Goal: Task Accomplishment & Management: Manage account settings

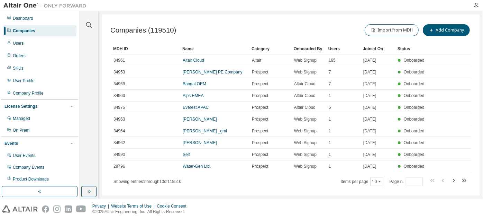
click at [82, 22] on div at bounding box center [89, 20] width 17 height 17
click at [84, 22] on div at bounding box center [89, 20] width 17 height 17
click at [90, 26] on icon "button" at bounding box center [89, 25] width 6 height 6
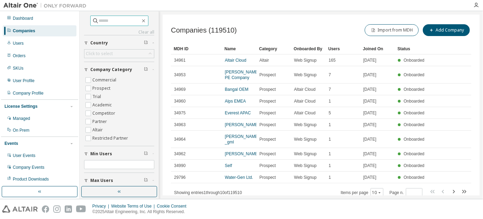
click at [118, 22] on input "text" at bounding box center [120, 20] width 42 height 7
paste input "**********"
type input "**********"
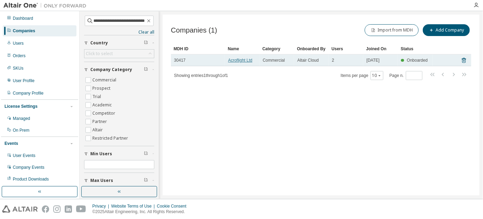
click at [234, 60] on link "Acroflight Ltd" at bounding box center [240, 60] width 24 height 5
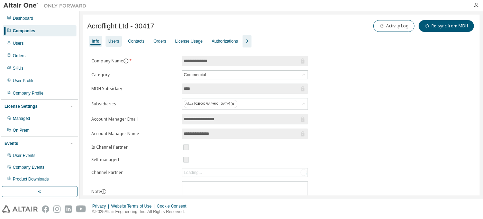
click at [117, 40] on div "Users" at bounding box center [113, 41] width 11 height 6
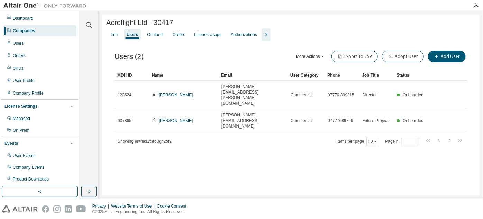
click at [253, 185] on div "Acroflight Ltd - 30417 Clear Load Save Save As Field Operator Value Select filt…" at bounding box center [291, 105] width 378 height 181
click at [445, 187] on div "Acroflight Ltd - 30417 Clear Load Save Save As Field Operator Value Select filt…" at bounding box center [291, 105] width 378 height 181
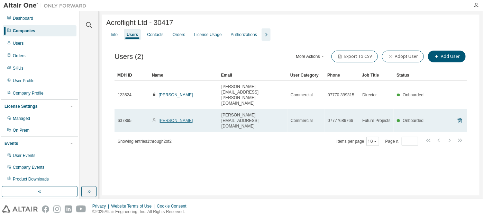
click at [180, 118] on link "[PERSON_NAME]" at bounding box center [176, 120] width 34 height 5
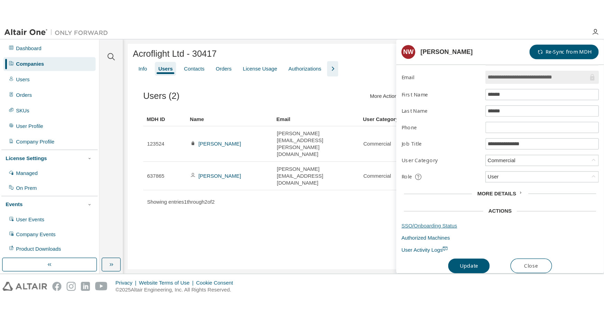
scroll to position [15, 0]
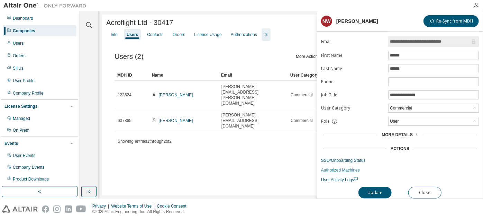
click at [346, 168] on link "Authorized Machines" at bounding box center [400, 170] width 158 height 6
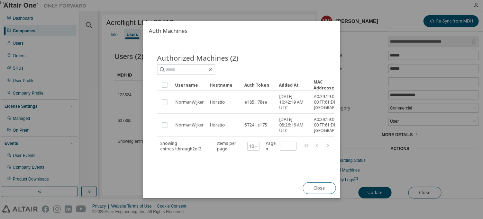
click at [290, 79] on div "Added At" at bounding box center [293, 84] width 29 height 11
click at [109, 158] on div "true" at bounding box center [241, 109] width 483 height 219
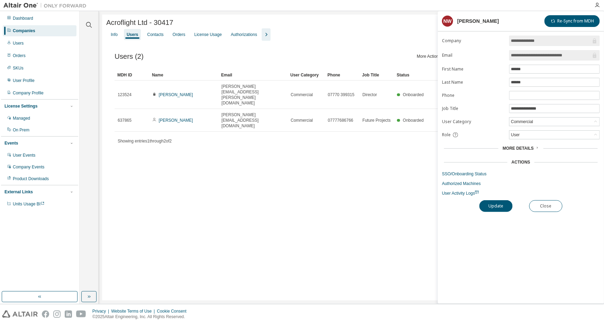
scroll to position [0, 0]
click at [198, 216] on div "Acroflight Ltd - 30417 Clear Load Save Save As Field Operator Value Select filt…" at bounding box center [351, 158] width 498 height 286
click at [483, 208] on button "Close" at bounding box center [545, 206] width 33 height 12
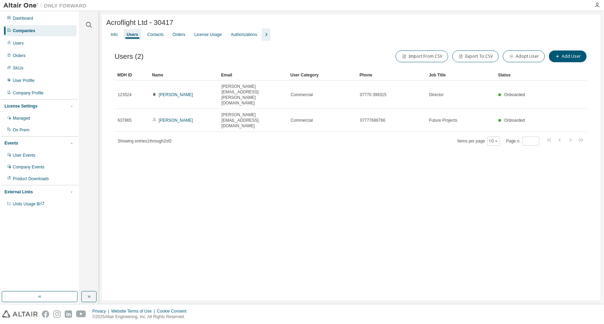
click at [219, 213] on div "Acroflight Ltd - 30417 Clear Load Save Save As Field Operator Value Select filt…" at bounding box center [351, 158] width 498 height 286
click at [181, 190] on div "Acroflight Ltd - 30417 Clear Load Save Save As Field Operator Value Select filt…" at bounding box center [351, 158] width 498 height 286
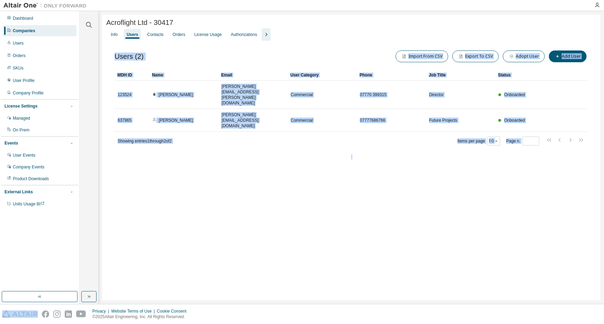
click at [181, 190] on div "Acroflight Ltd - 30417 Clear Load Save Save As Field Operator Value Select filt…" at bounding box center [351, 158] width 498 height 286
click at [267, 38] on icon "button" at bounding box center [266, 34] width 8 height 8
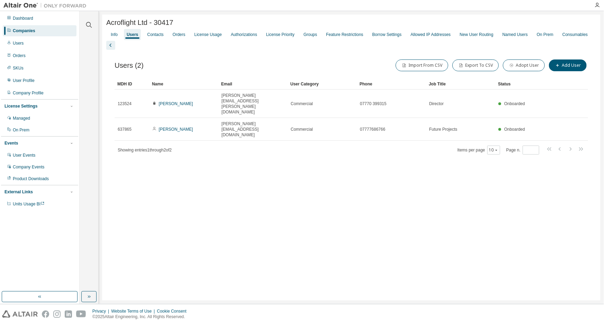
click at [215, 30] on div "Info Users Contacts Orders License Usage Authorizations License Priority Groups…" at bounding box center [351, 38] width 490 height 21
click at [218, 39] on div "License Usage" at bounding box center [207, 34] width 33 height 11
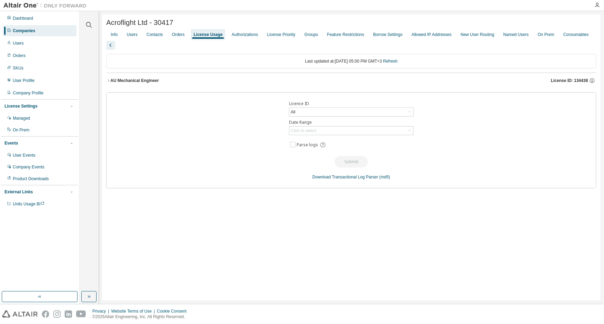
click at [483, 36] on div "On Prem" at bounding box center [546, 35] width 17 height 6
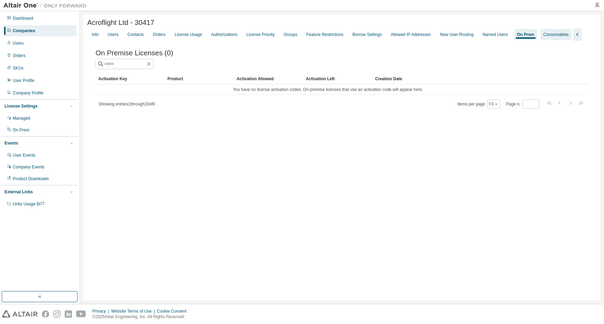
click at [483, 36] on div "Consumables" at bounding box center [555, 35] width 25 height 6
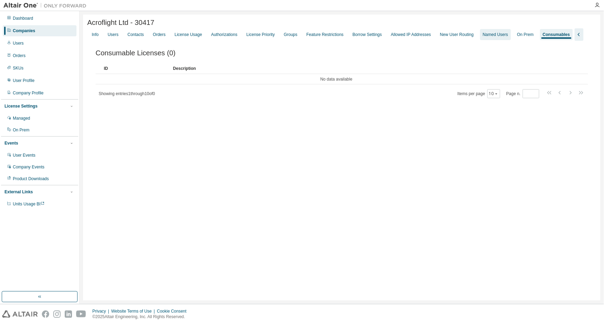
click at [483, 36] on div "Named Users" at bounding box center [495, 35] width 25 height 6
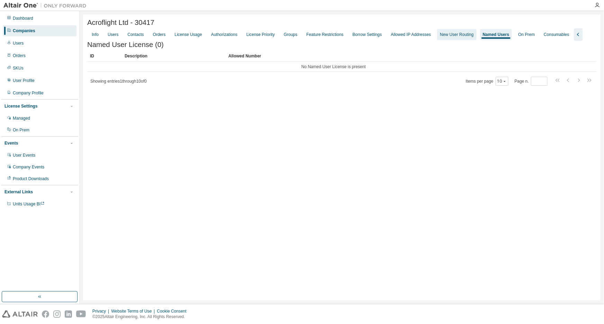
click at [470, 37] on div "New User Routing" at bounding box center [457, 35] width 34 height 6
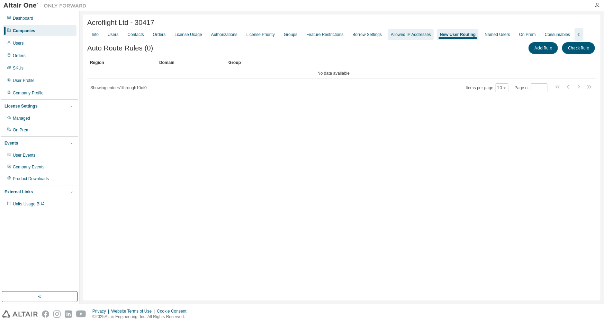
click at [420, 35] on div "Allowed IP Addresses" at bounding box center [411, 35] width 40 height 6
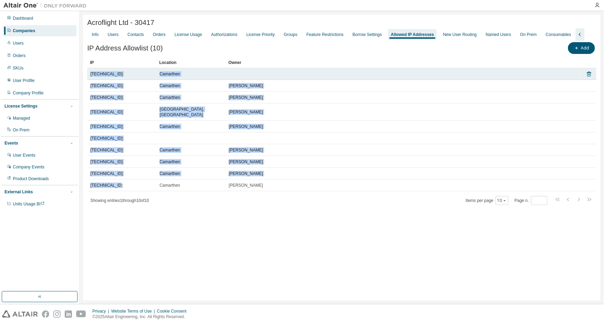
drag, startPoint x: 118, startPoint y: 190, endPoint x: 90, endPoint y: 86, distance: 107.4
click at [90, 86] on tbody "109.170.140.49 Camarthen 145.224.65.104 Camarthen Norman 145.224.65.135 Camarth…" at bounding box center [341, 129] width 509 height 123
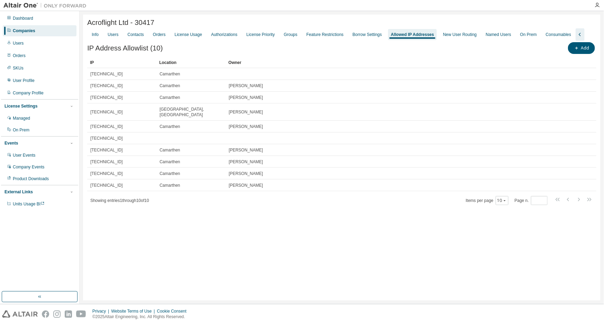
click at [151, 218] on div "Acroflight Ltd - 30417 Clear Load Save Save As Field Operator Value Select filt…" at bounding box center [341, 158] width 517 height 286
drag, startPoint x: 87, startPoint y: 24, endPoint x: 202, endPoint y: 23, distance: 115.9
click at [202, 23] on div "Acroflight Ltd - 30417 Clear Load Save Save As Field Operator Value Select filt…" at bounding box center [341, 158] width 517 height 286
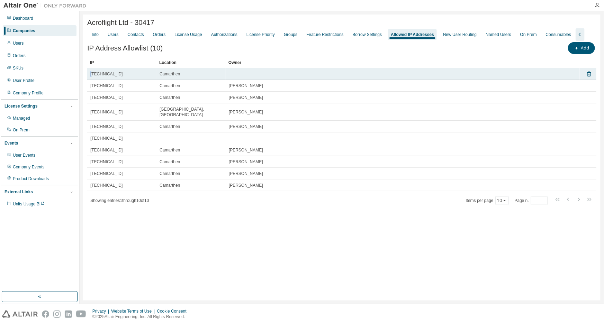
click at [93, 77] on span "[TECHNICAL_ID]" at bounding box center [106, 74] width 32 height 6
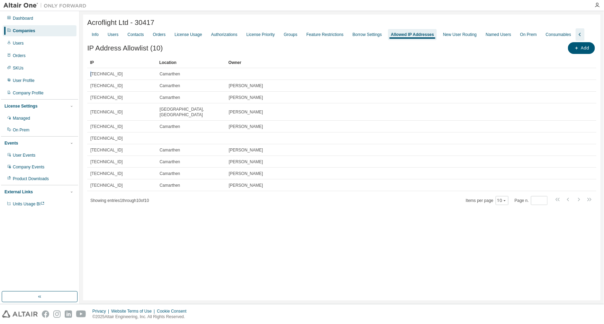
click at [187, 218] on div "Acroflight Ltd - 30417 Clear Load Save Save As Field Operator Value Select filt…" at bounding box center [341, 158] width 517 height 286
click at [211, 218] on div "Acroflight Ltd - 30417 Clear Load Save Save As Field Operator Value Select filt…" at bounding box center [341, 158] width 517 height 286
drag, startPoint x: 87, startPoint y: 26, endPoint x: 171, endPoint y: 24, distance: 84.5
click at [171, 24] on div "Acroflight Ltd - 30417 Clear Load Save Save As Field Operator Value Select filt…" at bounding box center [341, 158] width 517 height 286
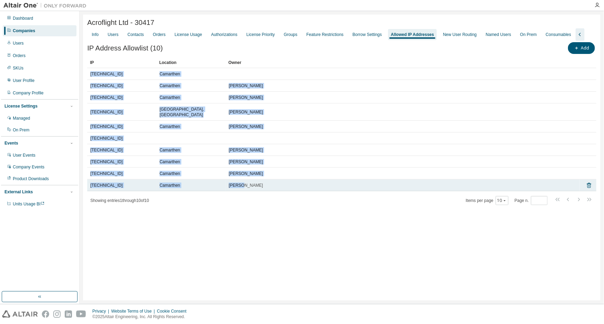
drag, startPoint x: 89, startPoint y: 84, endPoint x: 266, endPoint y: 194, distance: 208.1
click at [266, 191] on tbody "109.170.140.49 Camarthen 145.224.65.104 Camarthen Norman 145.224.65.135 Camarth…" at bounding box center [341, 129] width 509 height 123
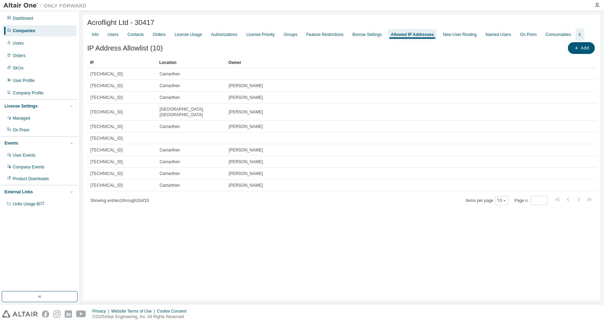
click at [146, 218] on div "Acroflight Ltd - 30417 Clear Load Save Save As Field Operator Value Select filt…" at bounding box center [341, 158] width 517 height 286
click at [179, 218] on div "Acroflight Ltd - 30417 Clear Load Save Save As Field Operator Value Select filt…" at bounding box center [341, 158] width 517 height 286
click at [483, 51] on span "button" at bounding box center [577, 48] width 6 height 6
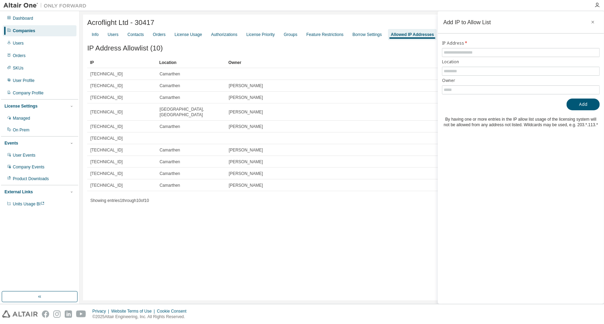
click at [283, 218] on div "Acroflight Ltd - 30417 Clear Load Save Save As Field Operator Value Select filt…" at bounding box center [341, 158] width 517 height 286
click at [220, 218] on div "Acroflight Ltd - 30417 Clear Load Save Save As Field Operator Value Select filt…" at bounding box center [341, 158] width 517 height 286
click at [185, 218] on div "Acroflight Ltd - 30417 Clear Load Save Save As Field Operator Value Select filt…" at bounding box center [341, 158] width 517 height 286
click at [483, 22] on button "button" at bounding box center [592, 22] width 11 height 11
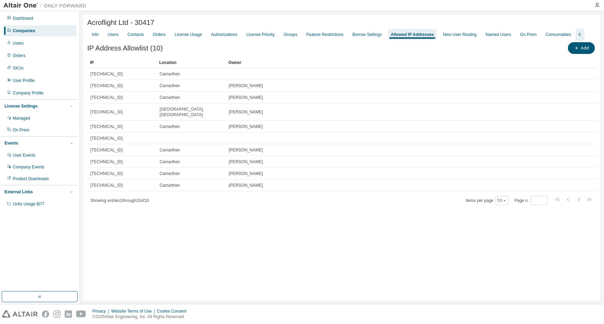
click at [203, 218] on div "Acroflight Ltd - 30417 Clear Load Save Save As Field Operator Value Select filt…" at bounding box center [341, 158] width 517 height 286
click at [374, 37] on div "Borrow Settings" at bounding box center [367, 35] width 29 height 6
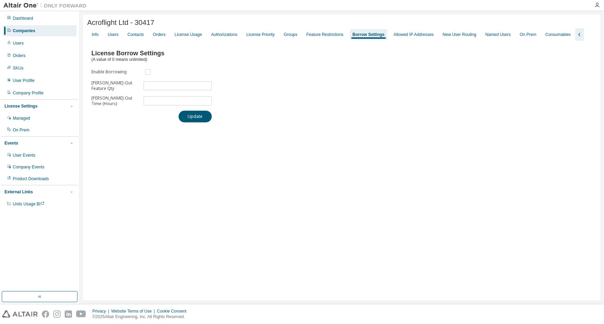
drag, startPoint x: 340, startPoint y: 36, endPoint x: 311, endPoint y: 43, distance: 29.9
click at [339, 36] on div "Feature Restrictions" at bounding box center [324, 35] width 37 height 6
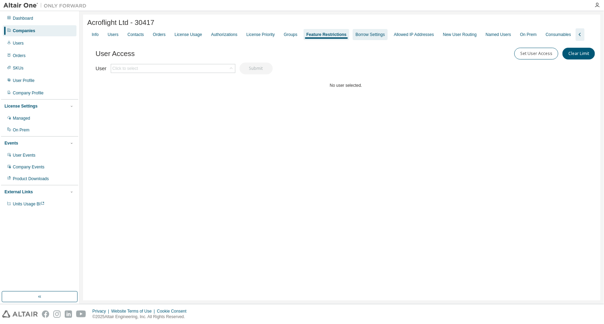
click at [385, 36] on div "Borrow Settings" at bounding box center [369, 35] width 29 height 6
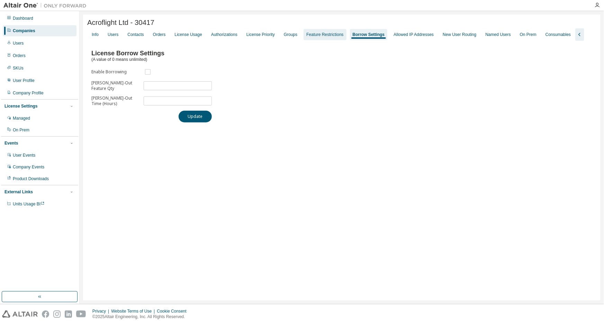
drag, startPoint x: 338, startPoint y: 38, endPoint x: 331, endPoint y: 38, distance: 6.2
click at [337, 37] on div "Feature Restrictions" at bounding box center [324, 35] width 37 height 6
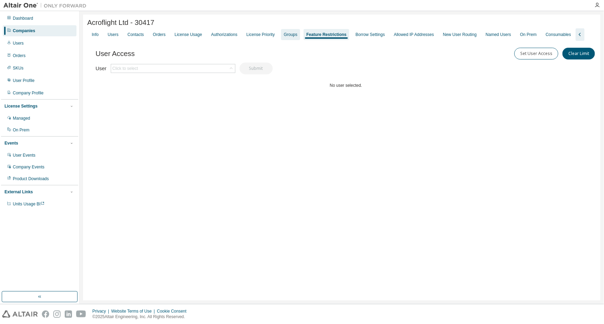
click at [295, 36] on div "Groups" at bounding box center [290, 35] width 13 height 6
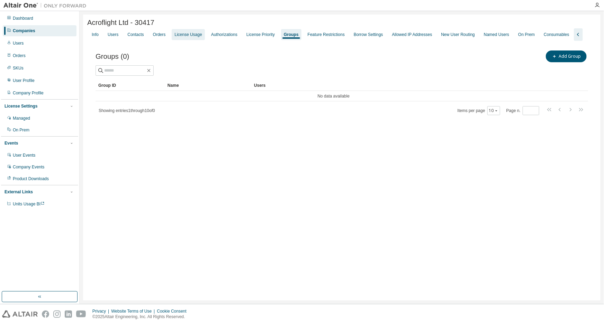
click at [196, 37] on div "License Usage" at bounding box center [187, 35] width 27 height 6
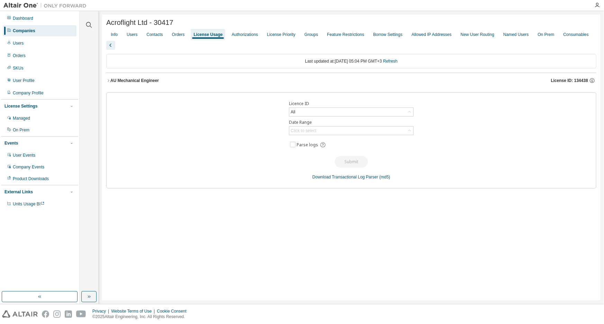
click at [235, 80] on button "AU Mechanical Engineer License ID: 134438" at bounding box center [351, 80] width 490 height 15
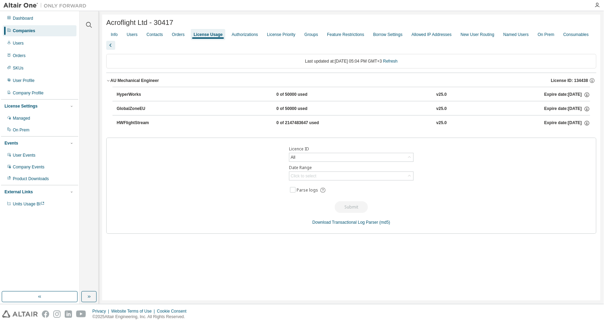
click at [305, 157] on div "Licence ID All Date Range Click to select Parse logs Submit Download Transactio…" at bounding box center [351, 186] width 490 height 96
click at [308, 160] on div "All" at bounding box center [351, 157] width 124 height 8
click at [327, 191] on li "134438 - AU Mechanical Engineer" at bounding box center [351, 190] width 122 height 9
click at [307, 179] on div "Click to select" at bounding box center [304, 176] width 26 height 6
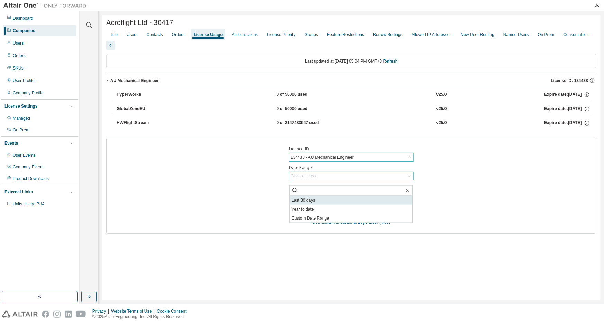
click at [311, 201] on li "Last 30 days" at bounding box center [351, 200] width 122 height 9
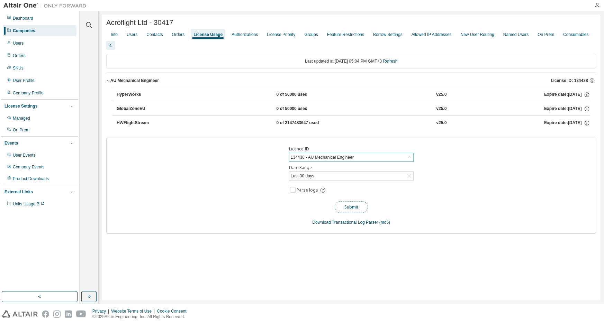
click at [343, 211] on button "Submit" at bounding box center [351, 207] width 33 height 12
click at [254, 37] on div "Authorizations" at bounding box center [244, 35] width 26 height 6
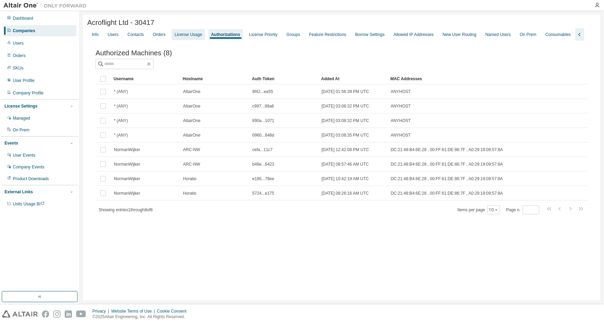
click at [200, 37] on div "License Usage" at bounding box center [187, 35] width 27 height 6
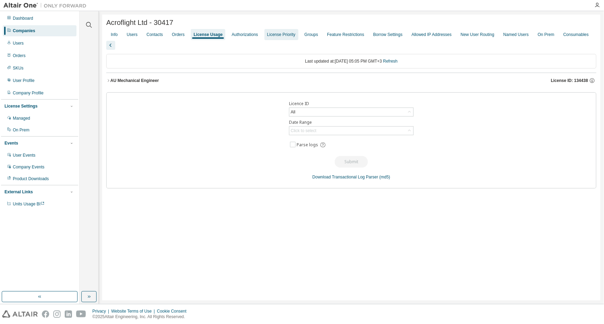
click at [268, 38] on div "Info Users Contacts Orders License Usage Authorizations License Priority Groups…" at bounding box center [351, 38] width 490 height 21
drag, startPoint x: 279, startPoint y: 35, endPoint x: 314, endPoint y: 53, distance: 39.5
click at [280, 35] on div "License Priority" at bounding box center [281, 35] width 28 height 6
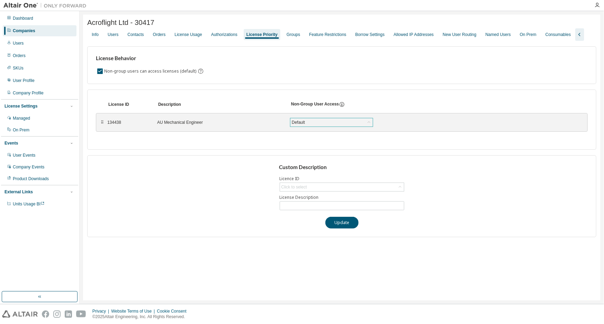
click at [304, 126] on div "Default" at bounding box center [298, 123] width 15 height 8
click at [343, 108] on icon at bounding box center [342, 104] width 6 height 6
click at [188, 183] on div "Custom Description Licence ID Click to select License Description Update" at bounding box center [341, 196] width 509 height 82
click at [300, 35] on div "Groups" at bounding box center [293, 35] width 13 height 6
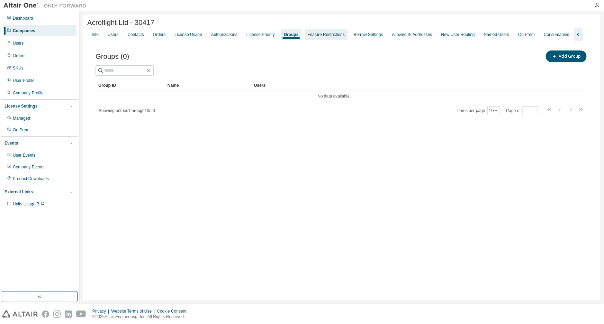
click at [331, 34] on div "Feature Restrictions" at bounding box center [326, 35] width 37 height 6
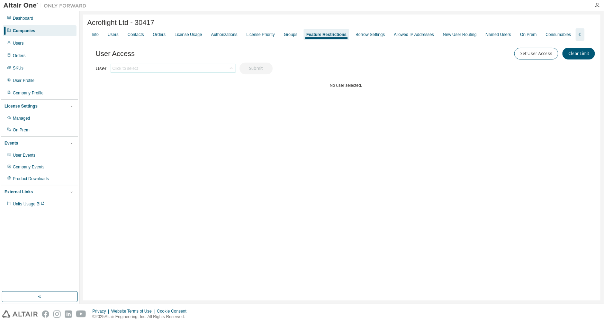
click at [156, 73] on div "Click to select" at bounding box center [173, 68] width 124 height 8
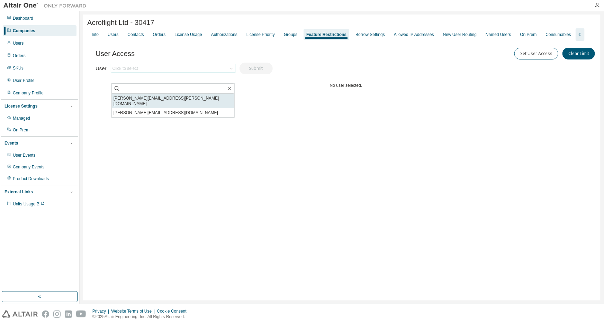
click at [161, 98] on li "[PERSON_NAME][EMAIL_ADDRESS][PERSON_NAME][DOMAIN_NAME]" at bounding box center [173, 101] width 122 height 15
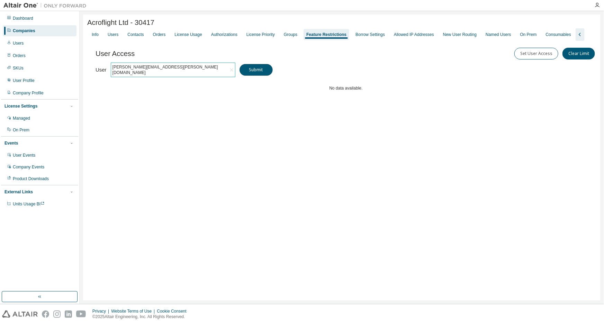
drag, startPoint x: 254, startPoint y: 79, endPoint x: 253, endPoint y: 86, distance: 7.1
click at [255, 76] on button "Submit" at bounding box center [255, 70] width 33 height 12
click at [169, 76] on div "[PERSON_NAME][EMAIL_ADDRESS][PERSON_NAME][DOMAIN_NAME]" at bounding box center [169, 69] width 117 height 13
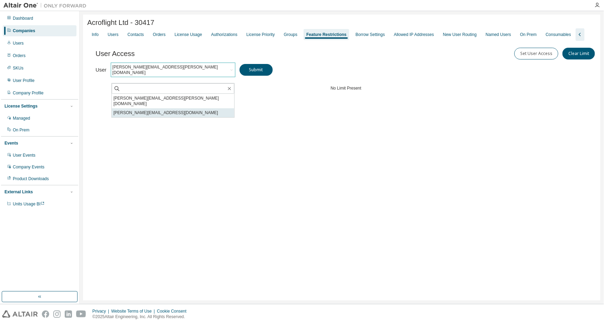
click at [162, 108] on li "[PERSON_NAME][EMAIL_ADDRESS][DOMAIN_NAME]" at bounding box center [173, 112] width 122 height 9
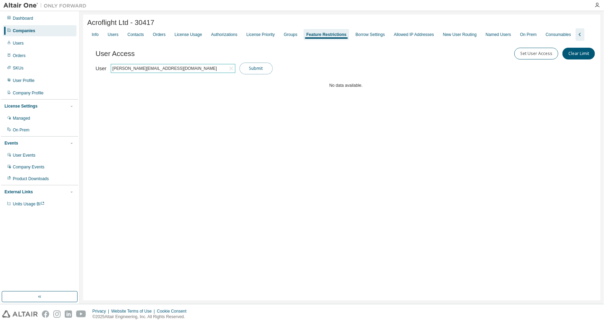
click at [256, 74] on button "Submit" at bounding box center [255, 69] width 33 height 12
click at [483, 60] on button "Clear Limit" at bounding box center [578, 54] width 33 height 12
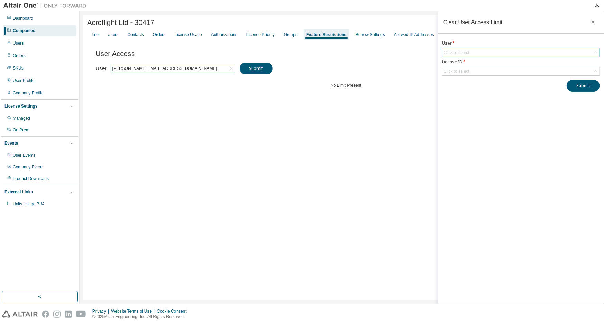
click at [454, 53] on div "Click to select" at bounding box center [457, 53] width 26 height 6
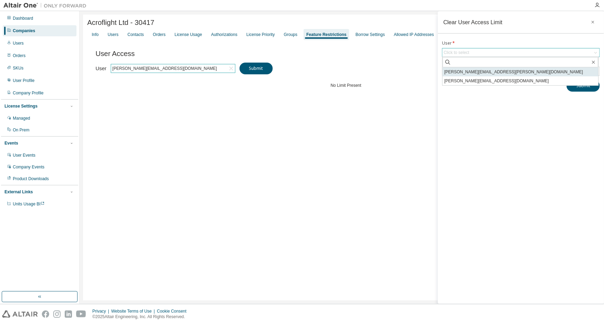
click at [462, 69] on li "[PERSON_NAME][EMAIL_ADDRESS][PERSON_NAME][DOMAIN_NAME]" at bounding box center [521, 71] width 156 height 9
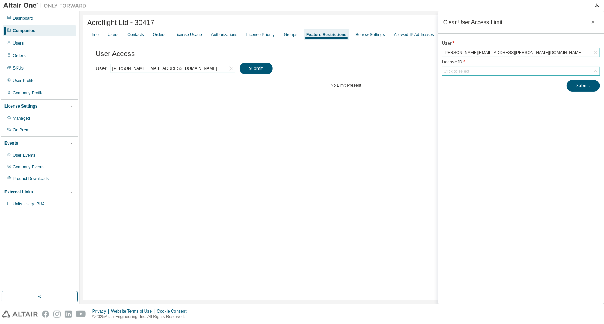
click at [472, 69] on div "Click to select" at bounding box center [520, 71] width 157 height 8
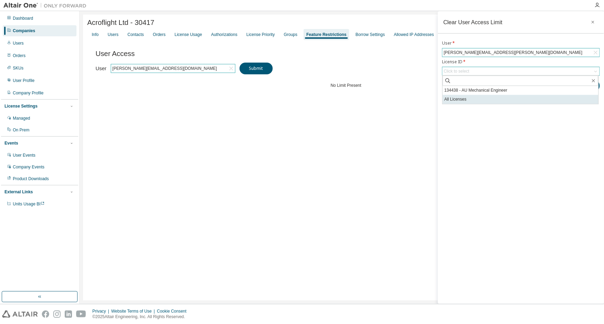
click at [464, 99] on li "All Licenses" at bounding box center [521, 99] width 156 height 9
click at [483, 107] on div "Clear User Access Limit User * john.wighton@acroflight.co.uk License ID * All L…" at bounding box center [521, 157] width 166 height 293
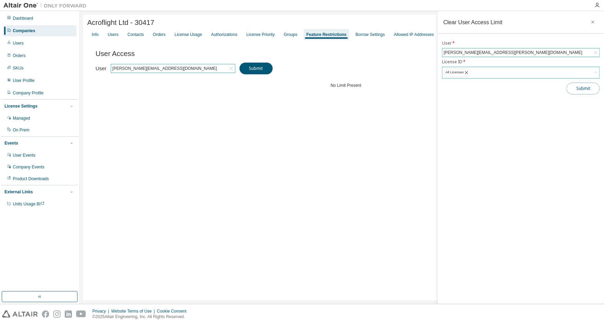
click at [483, 85] on button "Submit" at bounding box center [582, 89] width 33 height 12
click at [472, 134] on div "Clear User Access Limit User * john.wighton@acroflight.co.uk License ID * All L…" at bounding box center [521, 157] width 166 height 293
click at [483, 23] on icon "button" at bounding box center [592, 22] width 5 height 6
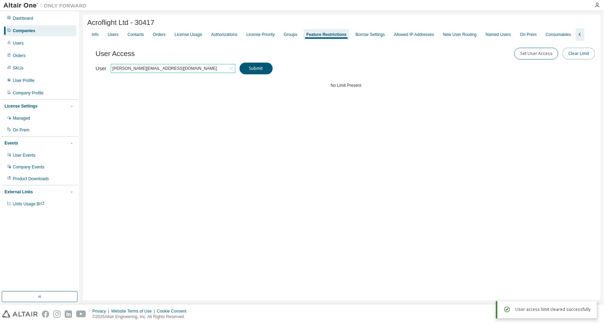
click at [483, 60] on button "Clear Limit" at bounding box center [578, 54] width 33 height 12
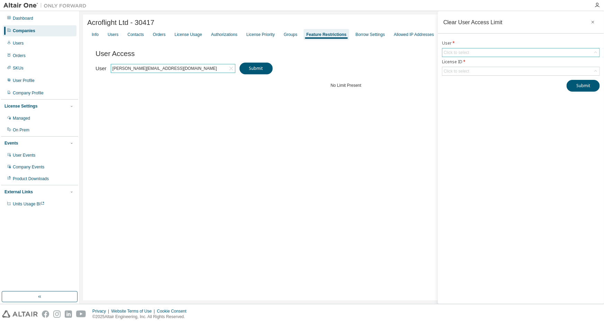
click at [472, 48] on div "Click to select" at bounding box center [520, 52] width 157 height 8
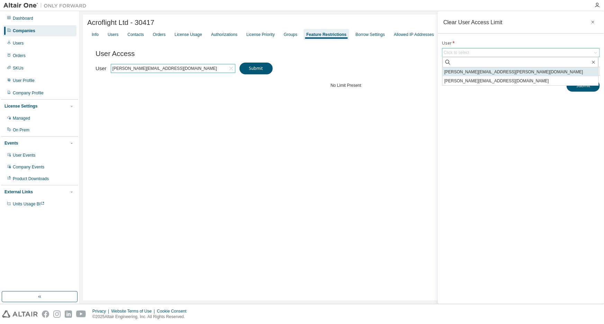
click at [466, 72] on li "[PERSON_NAME][EMAIL_ADDRESS][PERSON_NAME][DOMAIN_NAME]" at bounding box center [521, 71] width 156 height 9
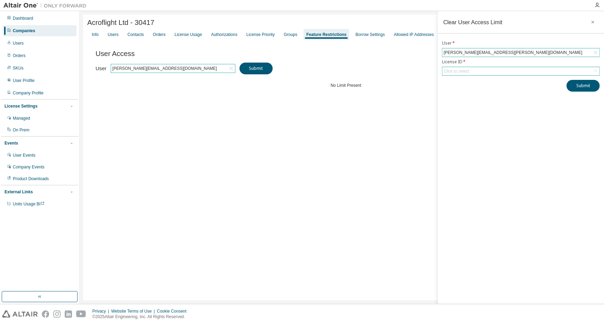
click at [483, 70] on div "Click to select" at bounding box center [520, 71] width 157 height 8
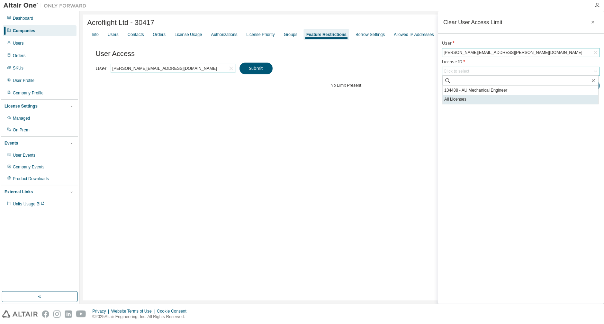
click at [483, 96] on li "All Licenses" at bounding box center [521, 99] width 156 height 9
click at [483, 125] on div "Clear User Access Limit User * john.wighton@acroflight.co.uk License ID * All L…" at bounding box center [521, 157] width 166 height 293
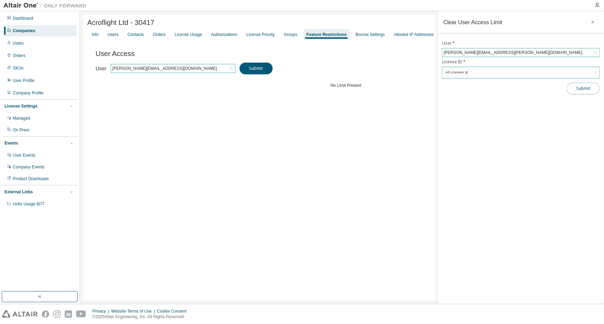
click at [483, 92] on button "Submit" at bounding box center [582, 89] width 33 height 12
click at [483, 20] on icon "button" at bounding box center [592, 22] width 5 height 6
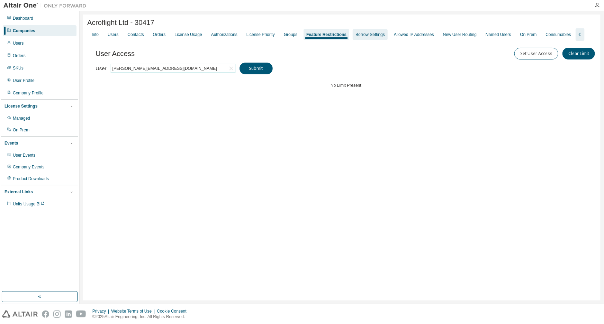
click at [383, 37] on div "Borrow Settings" at bounding box center [369, 35] width 29 height 6
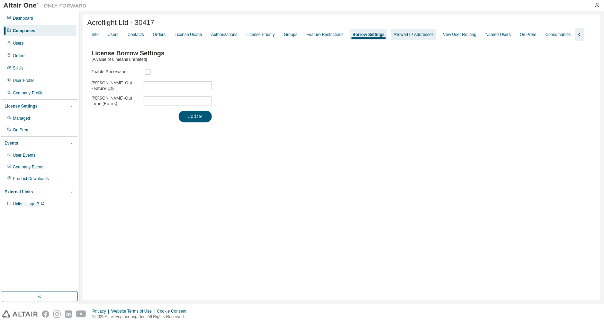
click at [426, 34] on div "Allowed IP Addresses" at bounding box center [413, 35] width 40 height 6
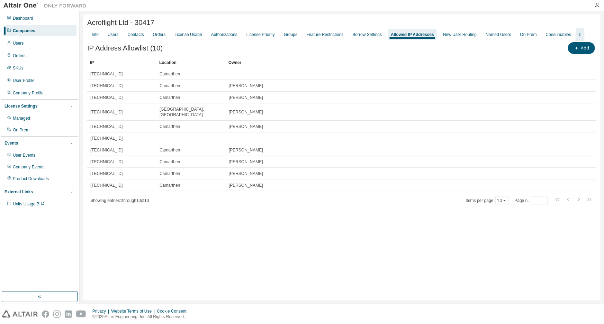
click at [194, 218] on div "Acroflight Ltd - 30417 Clear Load Save Save As Field Operator Value Select filt…" at bounding box center [341, 158] width 517 height 286
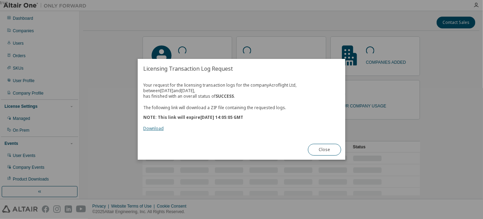
click at [161, 129] on link "Download" at bounding box center [153, 129] width 20 height 6
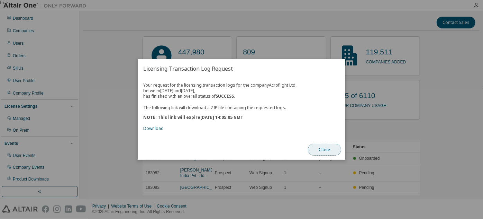
click at [330, 155] on button "Close" at bounding box center [324, 150] width 33 height 12
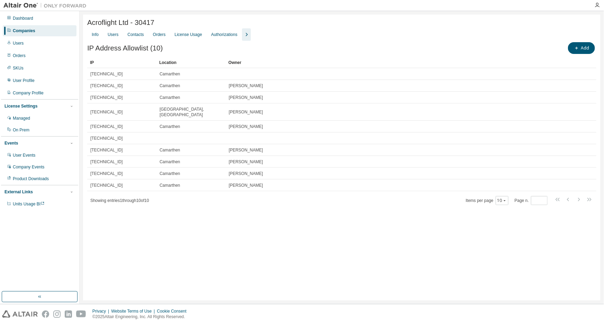
click at [210, 251] on div "Acroflight Ltd - 30417 Clear Load Save Save As Field Operator Value Select filt…" at bounding box center [341, 158] width 517 height 286
drag, startPoint x: 166, startPoint y: 49, endPoint x: 80, endPoint y: 52, distance: 86.9
click at [83, 52] on div "Acroflight Ltd - 30417 Clear Load Save Save As Field Operator Value Select filt…" at bounding box center [342, 157] width 524 height 293
click at [209, 273] on div "Acroflight Ltd - 30417 Clear Load Save Save As Field Operator Value Select filt…" at bounding box center [341, 158] width 517 height 286
click at [579, 50] on icon "button" at bounding box center [576, 48] width 4 height 4
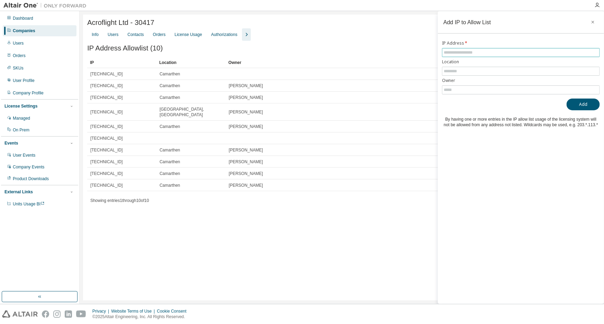
click at [480, 52] on input "text" at bounding box center [521, 53] width 154 height 6
type input "*"
type input "*******"
click at [464, 73] on input "text" at bounding box center [521, 72] width 154 height 6
click at [460, 90] on input "text" at bounding box center [521, 90] width 154 height 6
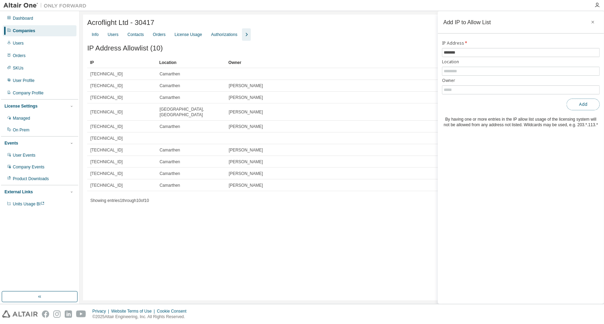
click at [582, 102] on button "Add" at bounding box center [582, 105] width 33 height 12
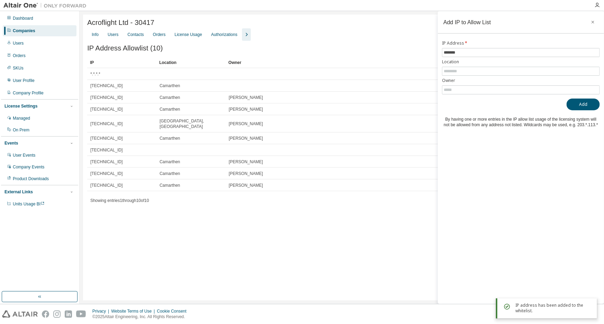
click at [311, 225] on div "Acroflight Ltd - 30417 Clear Load Save Save As Field Operator Value Select filt…" at bounding box center [341, 158] width 517 height 286
click at [592, 23] on icon "button" at bounding box center [592, 22] width 5 height 6
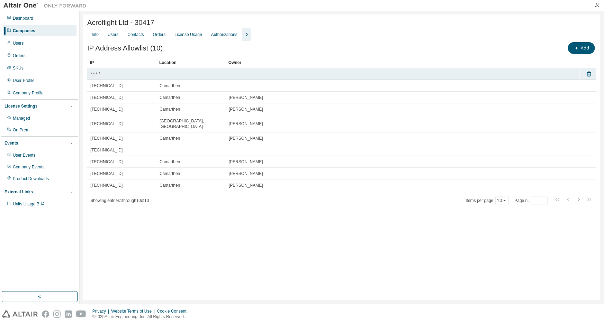
click at [128, 74] on div "*.*.*.*" at bounding box center [121, 74] width 63 height 6
drag, startPoint x: 107, startPoint y: 76, endPoint x: 100, endPoint y: 76, distance: 7.6
click at [100, 76] on span "*.*.*.*" at bounding box center [95, 74] width 10 height 6
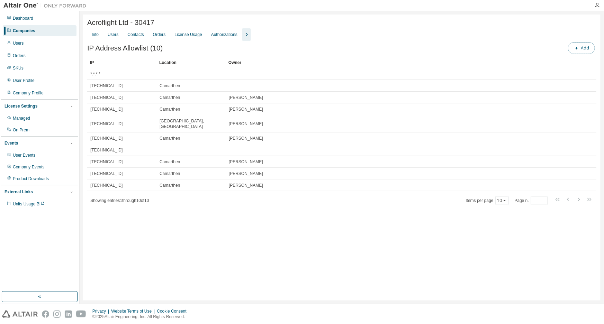
click at [575, 47] on span "button" at bounding box center [577, 48] width 6 height 6
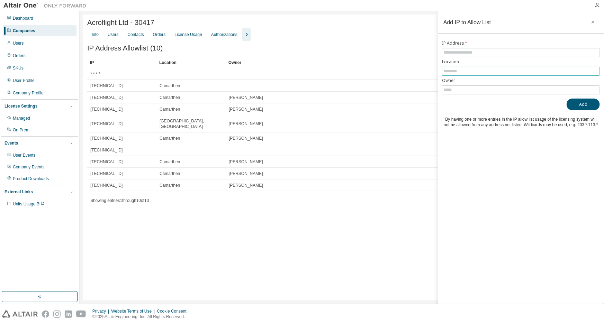
click at [478, 70] on input "text" at bounding box center [521, 72] width 154 height 6
click at [461, 117] on div "By having one or more entries in the IP allow list usage of the licensing syste…" at bounding box center [521, 122] width 158 height 11
click at [593, 23] on icon "button" at bounding box center [592, 22] width 5 height 6
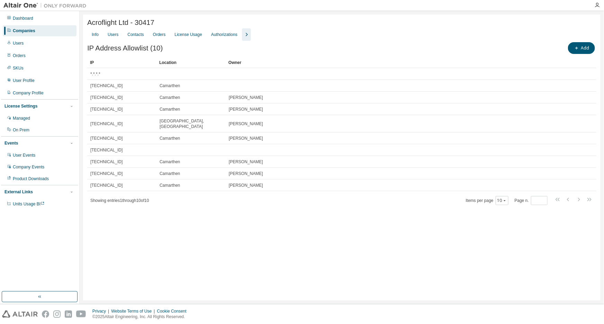
drag, startPoint x: 274, startPoint y: 293, endPoint x: 238, endPoint y: 273, distance: 41.5
click at [273, 292] on div "Acroflight Ltd - 30417 Clear Load Save Save As Field Operator Value Select filt…" at bounding box center [341, 158] width 517 height 286
click at [248, 263] on div "Acroflight Ltd - 30417 Clear Load Save Save As Field Operator Value Select filt…" at bounding box center [341, 158] width 517 height 286
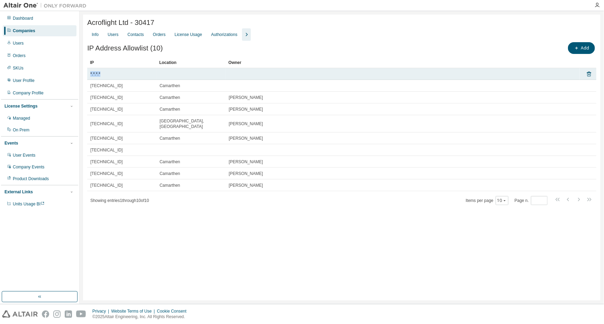
drag, startPoint x: 104, startPoint y: 75, endPoint x: 89, endPoint y: 77, distance: 16.0
click at [89, 77] on td "*.*.*.*" at bounding box center [121, 74] width 69 height 12
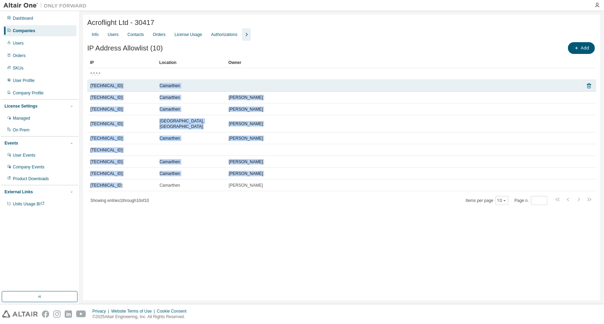
drag, startPoint x: 118, startPoint y: 181, endPoint x: 90, endPoint y: 88, distance: 97.0
click at [90, 88] on tbody "*.*.*.* [TECHNICAL_ID] Camarthen [TECHNICAL_ID] Camarthen [PERSON_NAME] [TECHNI…" at bounding box center [341, 129] width 509 height 123
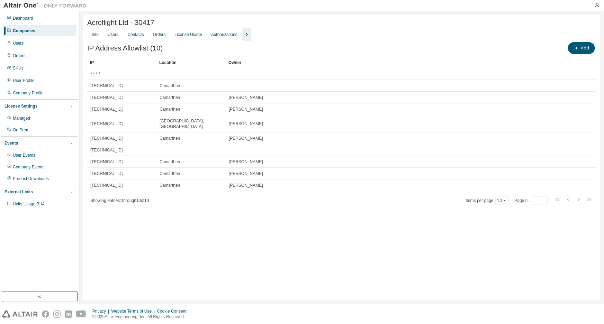
click at [171, 232] on div "Acroflight Ltd - 30417 Clear Load Save Save As Field Operator Value Select filt…" at bounding box center [341, 158] width 517 height 286
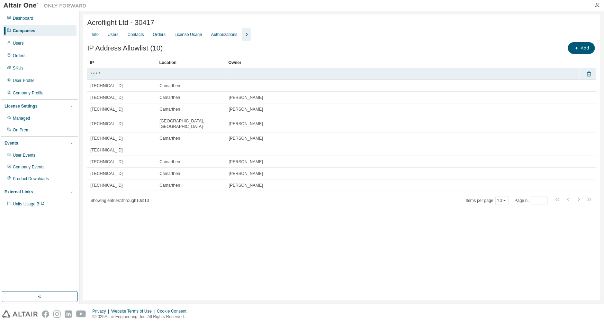
click at [590, 74] on icon at bounding box center [589, 74] width 4 height 5
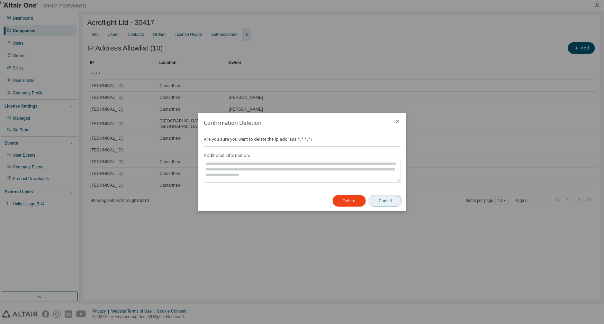
click at [382, 199] on button "Cancel" at bounding box center [385, 201] width 33 height 12
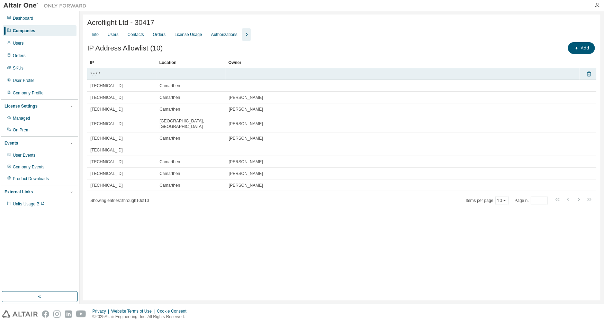
click at [589, 74] on icon at bounding box center [589, 74] width 6 height 8
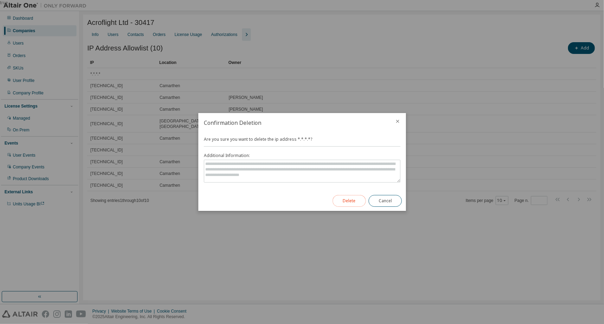
click at [342, 199] on button "Delete" at bounding box center [349, 201] width 33 height 12
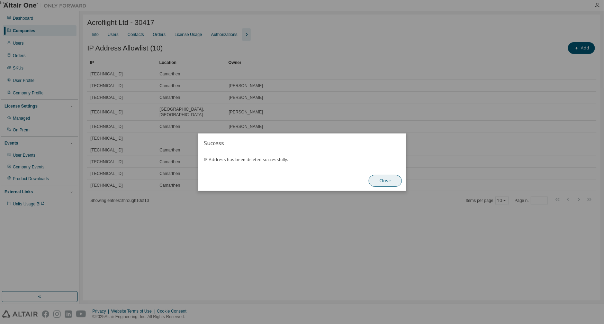
click at [391, 184] on button "Close" at bounding box center [385, 181] width 33 height 12
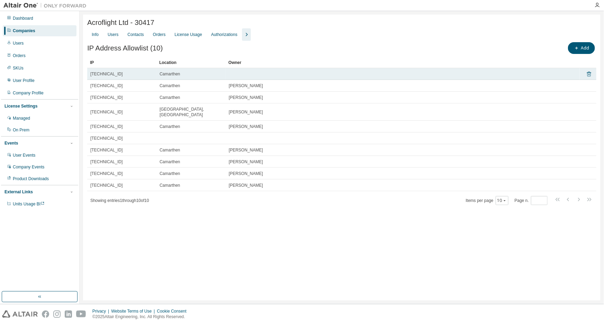
click at [588, 73] on icon at bounding box center [589, 74] width 6 height 8
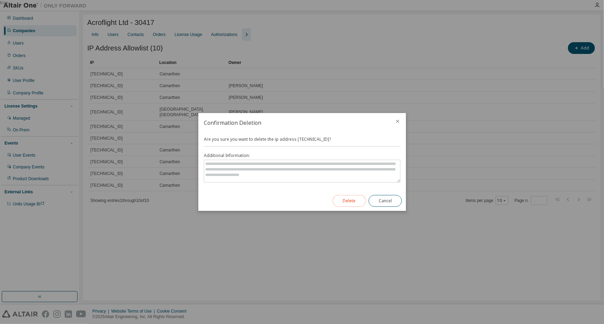
click at [348, 197] on button "Delete" at bounding box center [349, 201] width 33 height 12
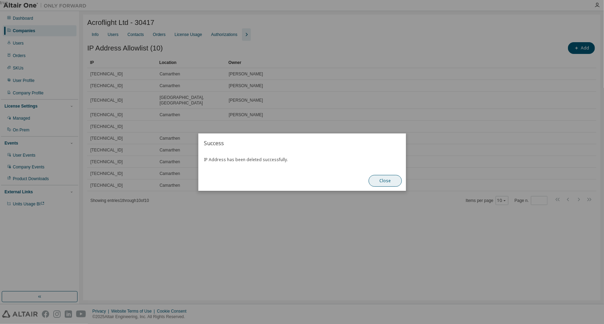
click at [391, 180] on button "Close" at bounding box center [385, 181] width 33 height 12
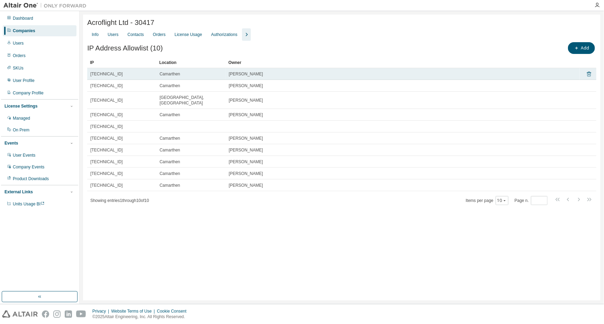
click at [587, 72] on icon at bounding box center [589, 74] width 6 height 8
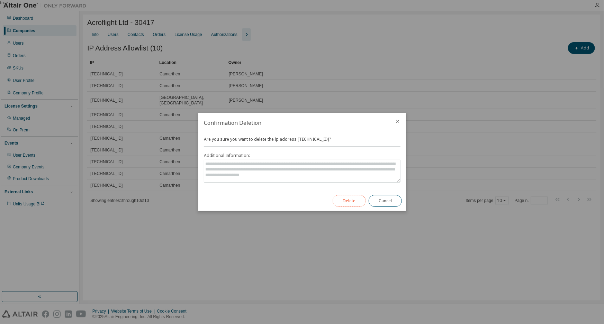
click at [343, 201] on button "Delete" at bounding box center [349, 201] width 33 height 12
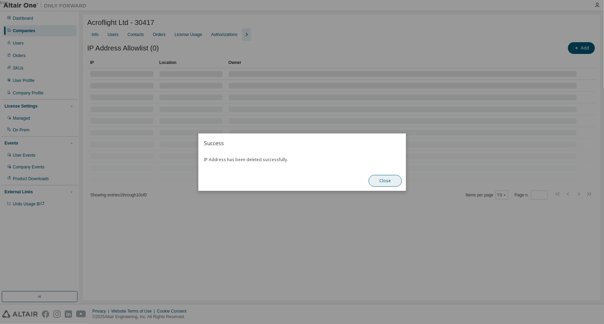
click at [389, 180] on button "Close" at bounding box center [385, 181] width 33 height 12
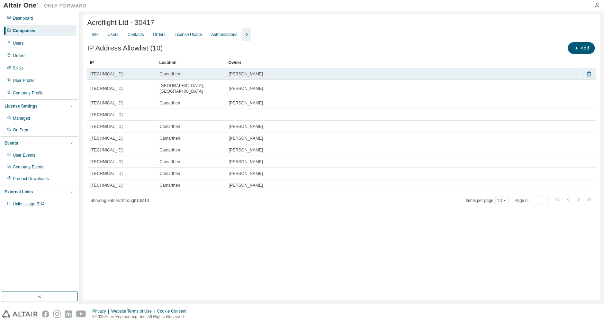
click at [590, 76] on icon at bounding box center [589, 74] width 6 height 8
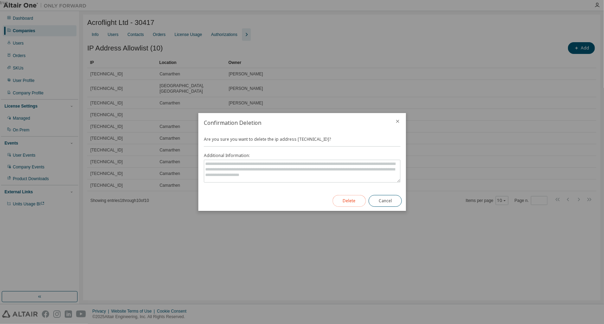
click at [345, 200] on button "Delete" at bounding box center [349, 201] width 33 height 12
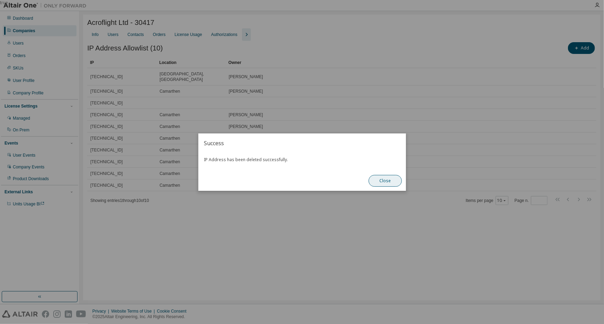
click at [381, 184] on button "Close" at bounding box center [385, 181] width 33 height 12
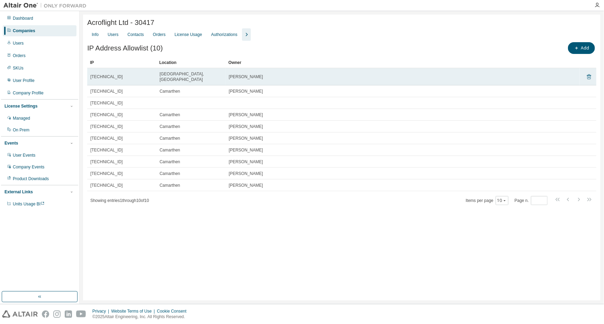
click at [590, 73] on icon at bounding box center [589, 77] width 6 height 8
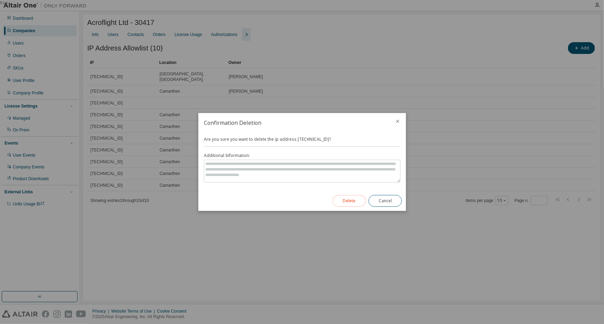
click at [347, 206] on button "Delete" at bounding box center [349, 201] width 33 height 12
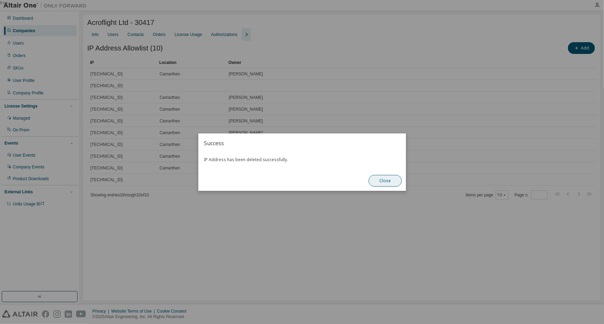
click at [393, 180] on button "Close" at bounding box center [385, 181] width 33 height 12
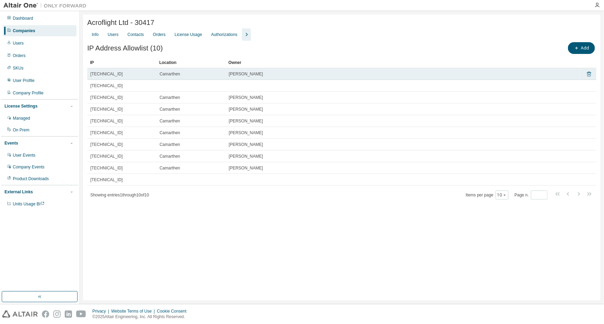
click at [590, 75] on icon at bounding box center [589, 74] width 6 height 8
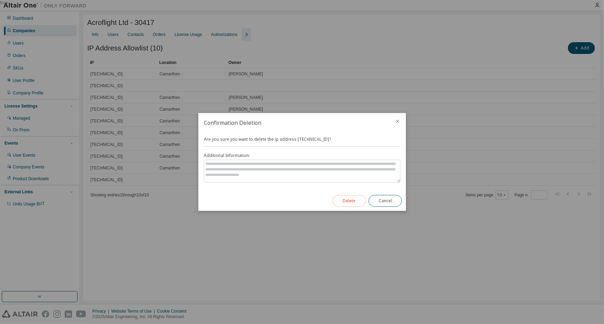
click at [337, 201] on button "Delete" at bounding box center [349, 201] width 33 height 12
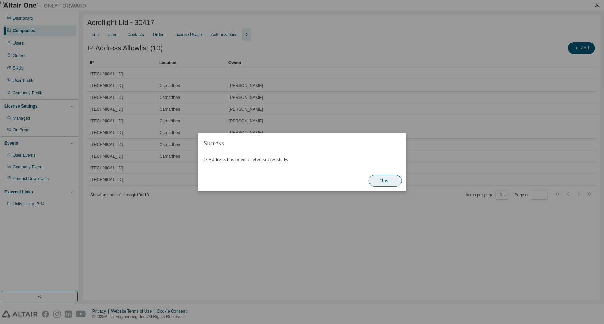
click at [396, 181] on button "Close" at bounding box center [385, 181] width 33 height 12
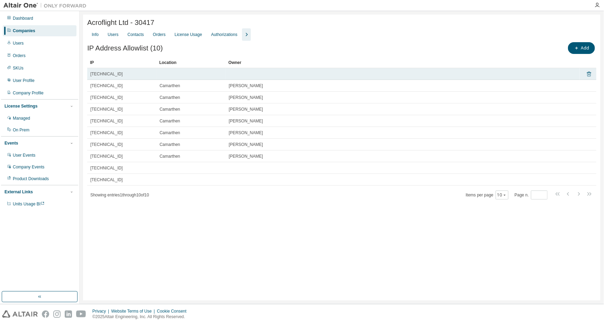
click at [588, 76] on icon at bounding box center [589, 74] width 6 height 8
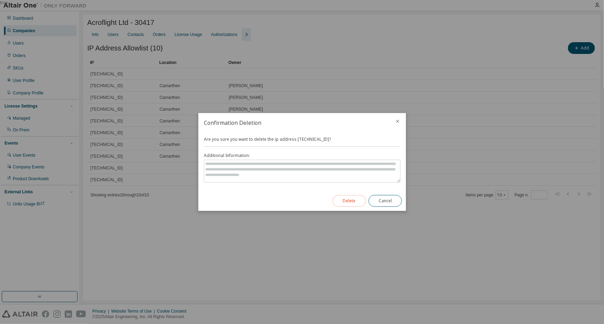
click at [349, 204] on button "Delete" at bounding box center [349, 201] width 33 height 12
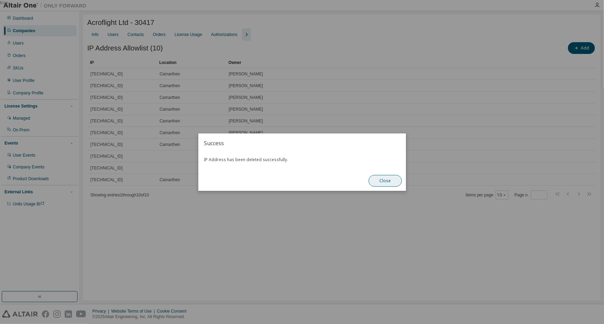
click at [390, 180] on button "Close" at bounding box center [385, 181] width 33 height 12
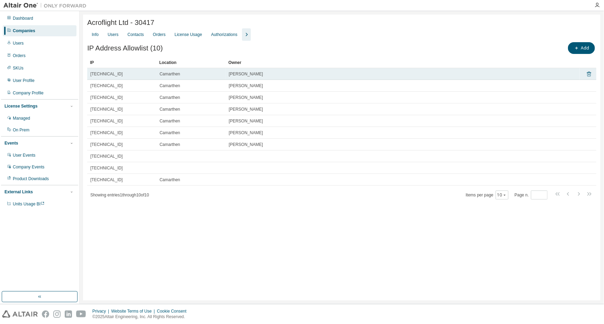
click at [588, 73] on icon at bounding box center [589, 74] width 6 height 8
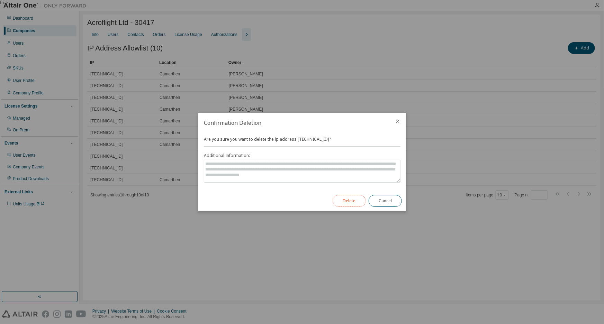
click at [342, 201] on button "Delete" at bounding box center [349, 201] width 33 height 12
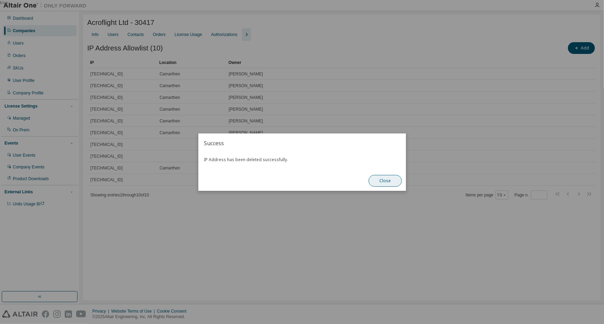
click at [381, 178] on button "Close" at bounding box center [385, 181] width 33 height 12
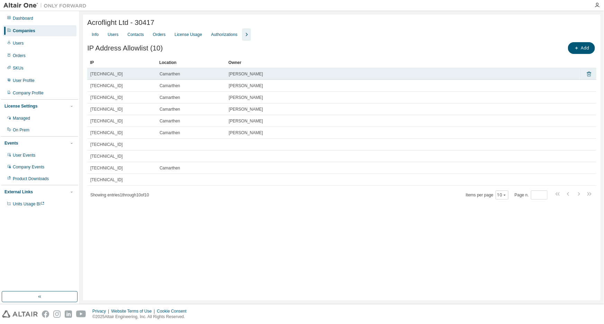
click at [588, 74] on icon at bounding box center [589, 74] width 4 height 5
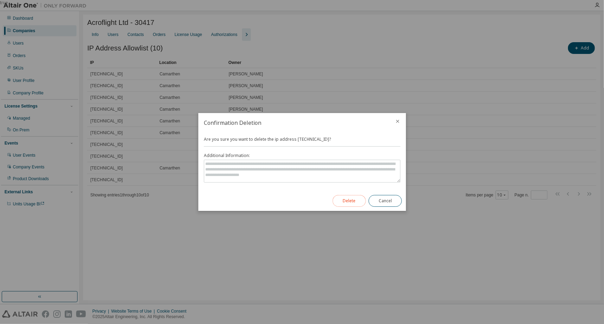
click at [348, 199] on button "Delete" at bounding box center [349, 201] width 33 height 12
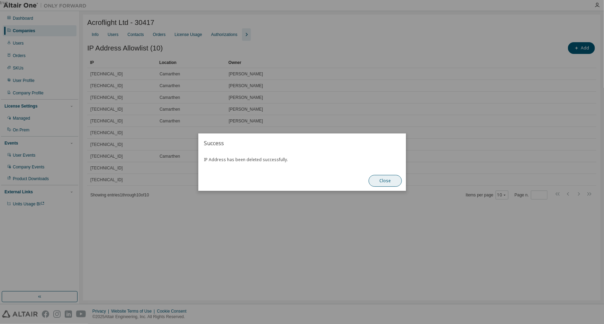
click at [378, 180] on button "Close" at bounding box center [385, 181] width 33 height 12
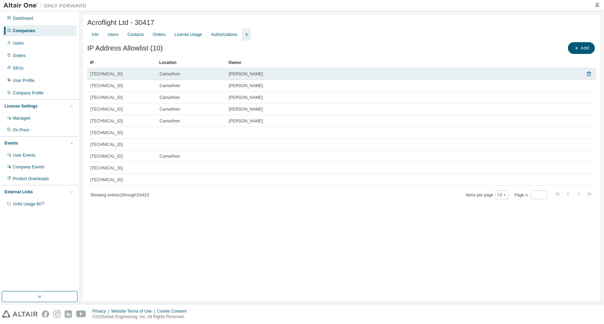
click at [590, 73] on icon at bounding box center [589, 74] width 4 height 5
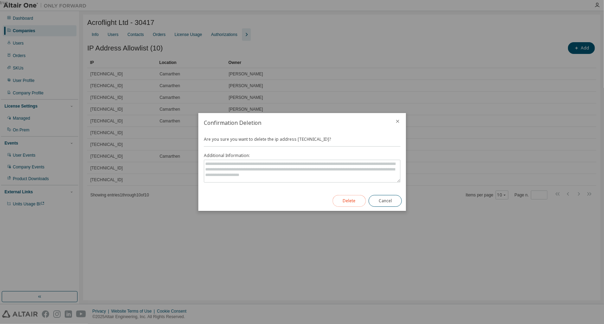
click at [339, 201] on button "Delete" at bounding box center [349, 201] width 33 height 12
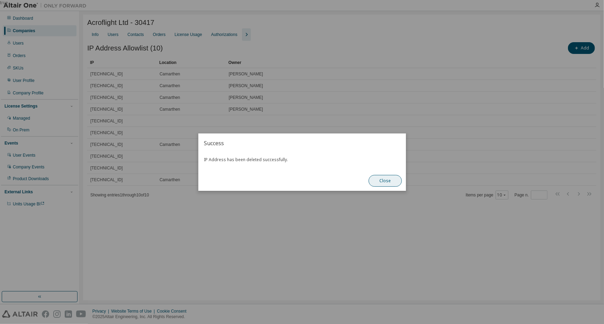
click at [381, 181] on button "Close" at bounding box center [385, 181] width 33 height 12
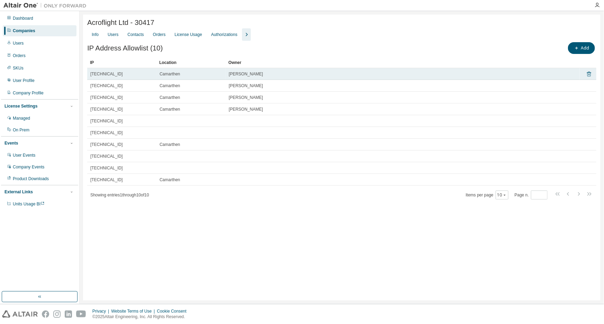
click at [588, 73] on icon at bounding box center [589, 74] width 4 height 5
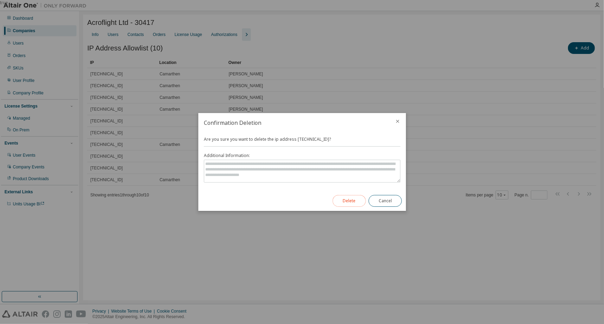
click at [344, 205] on button "Delete" at bounding box center [349, 201] width 33 height 12
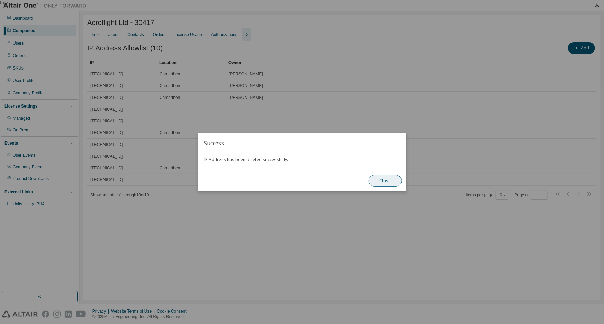
click at [381, 180] on button "Close" at bounding box center [385, 181] width 33 height 12
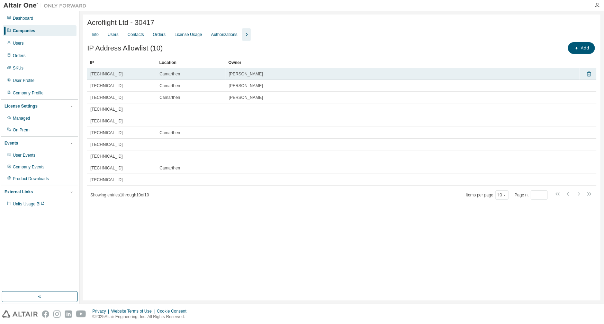
click at [588, 75] on icon at bounding box center [589, 74] width 6 height 8
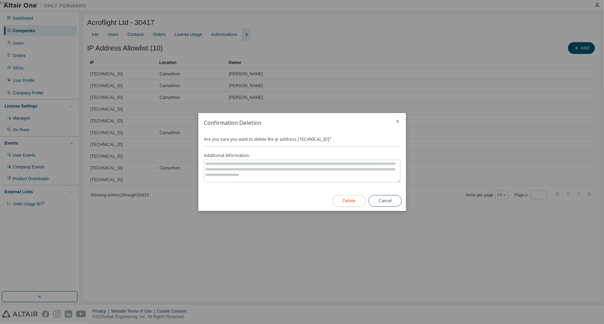
click at [356, 198] on button "Delete" at bounding box center [349, 201] width 33 height 12
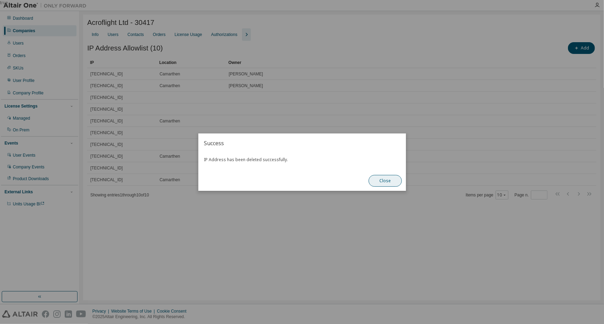
click at [389, 181] on button "Close" at bounding box center [385, 181] width 33 height 12
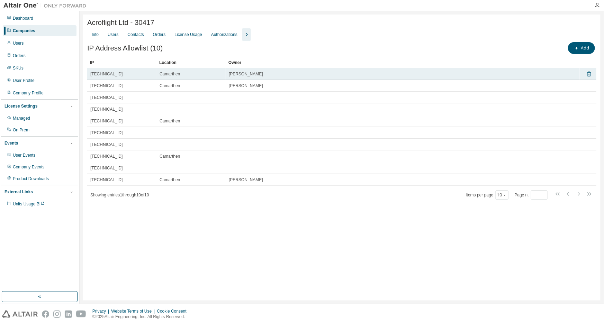
click at [586, 74] on icon at bounding box center [589, 74] width 6 height 8
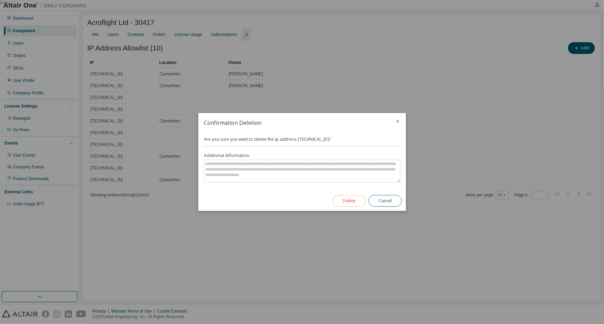
click at [354, 200] on button "Delete" at bounding box center [349, 201] width 33 height 12
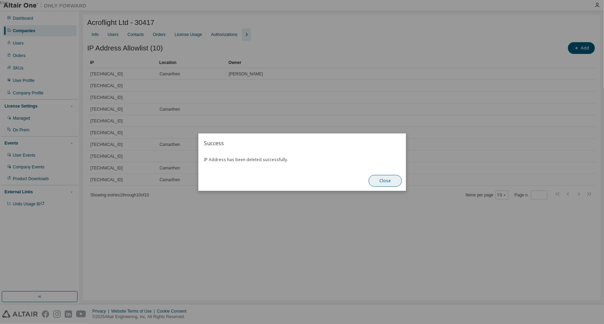
click at [390, 181] on button "Close" at bounding box center [385, 181] width 33 height 12
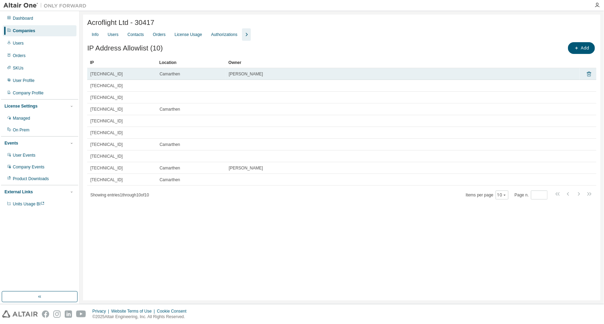
click at [590, 77] on icon at bounding box center [589, 74] width 6 height 8
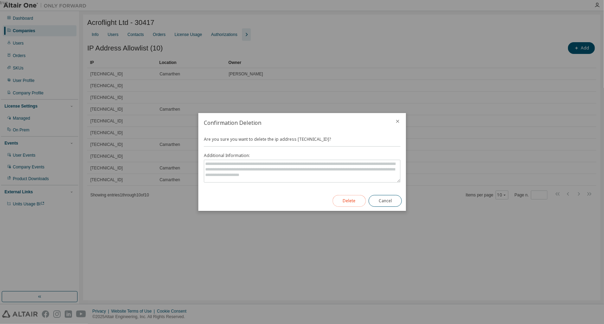
click at [347, 202] on button "Delete" at bounding box center [349, 201] width 33 height 12
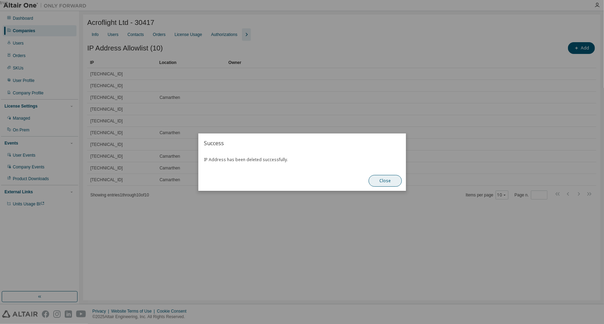
click at [382, 184] on button "Close" at bounding box center [385, 181] width 33 height 12
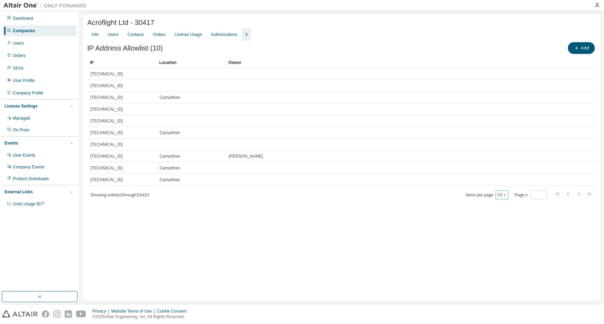
click at [508, 197] on div "10" at bounding box center [502, 195] width 13 height 9
click at [502, 197] on icon "button" at bounding box center [504, 195] width 4 height 4
click at [505, 239] on div "100" at bounding box center [523, 239] width 55 height 8
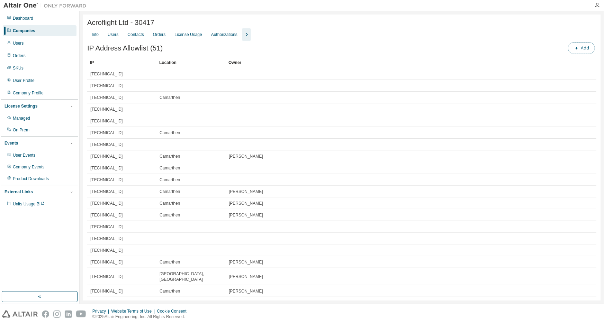
click at [574, 47] on span "button" at bounding box center [577, 48] width 6 height 6
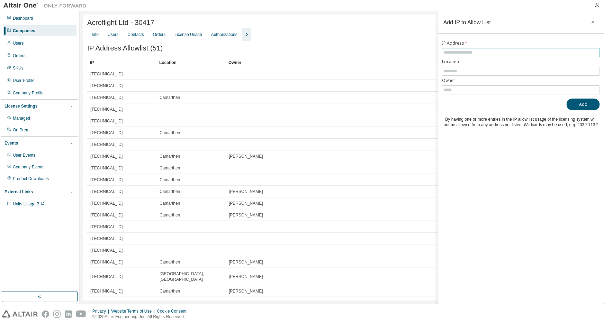
click at [461, 52] on input "text" at bounding box center [521, 53] width 154 height 6
click at [491, 69] on input "text" at bounding box center [521, 72] width 154 height 6
click at [467, 53] on input "*******" at bounding box center [521, 53] width 154 height 6
click at [464, 53] on input "*******" at bounding box center [521, 53] width 154 height 6
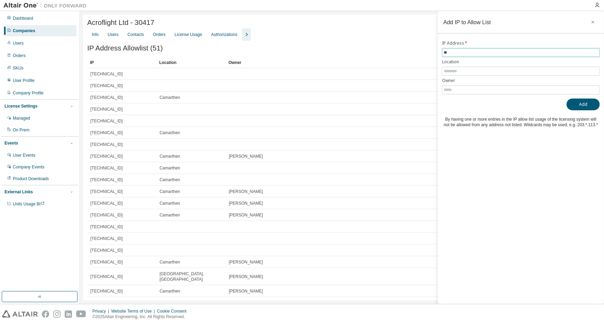
type input "*"
type input "*******"
click at [590, 103] on button "Add" at bounding box center [582, 105] width 33 height 12
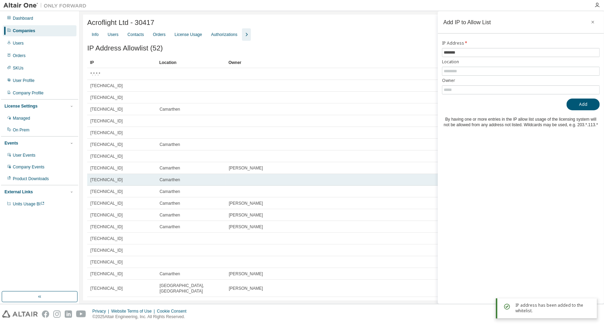
click at [311, 176] on td at bounding box center [401, 180] width 351 height 12
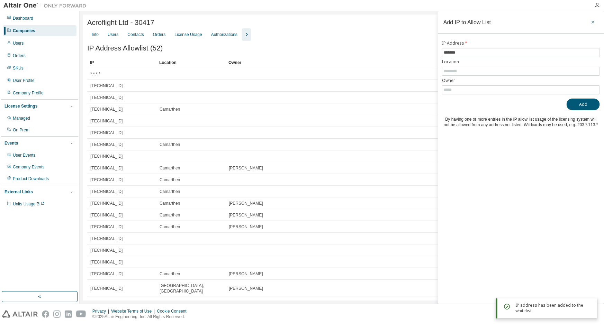
click at [593, 21] on icon "button" at bounding box center [592, 22] width 5 height 6
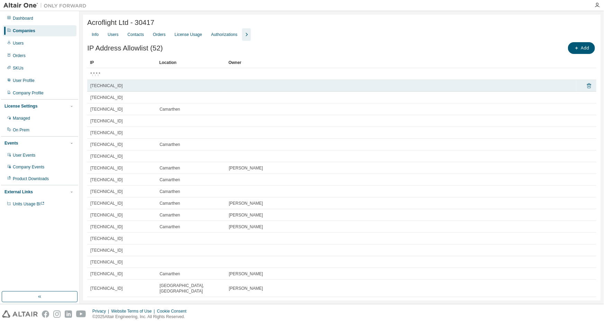
click at [586, 87] on icon at bounding box center [589, 86] width 6 height 8
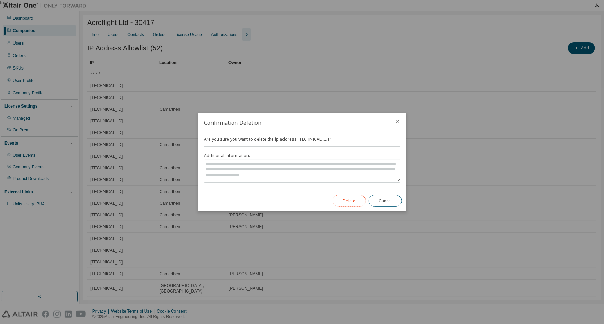
click at [347, 204] on button "Delete" at bounding box center [349, 201] width 33 height 12
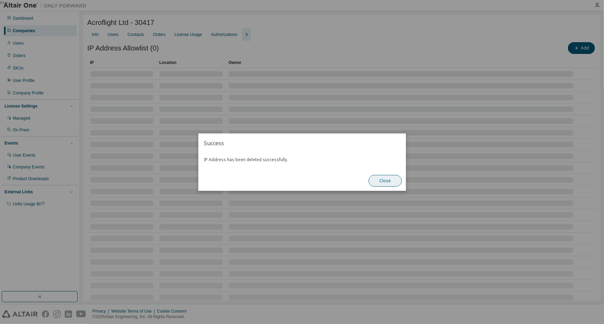
click at [383, 184] on button "Close" at bounding box center [385, 181] width 33 height 12
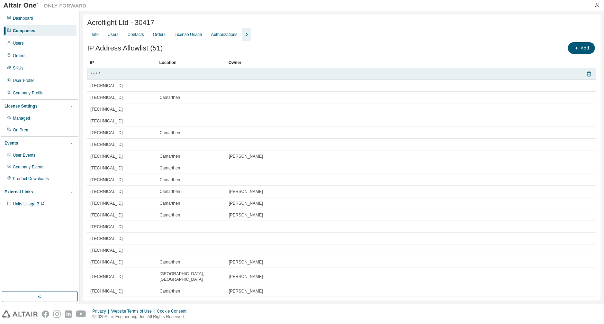
click at [586, 76] on icon at bounding box center [589, 74] width 6 height 8
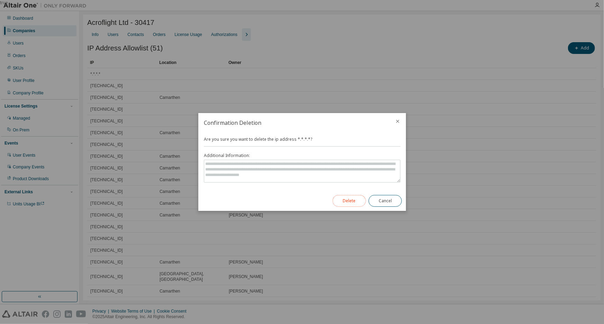
click at [346, 200] on button "Delete" at bounding box center [349, 201] width 33 height 12
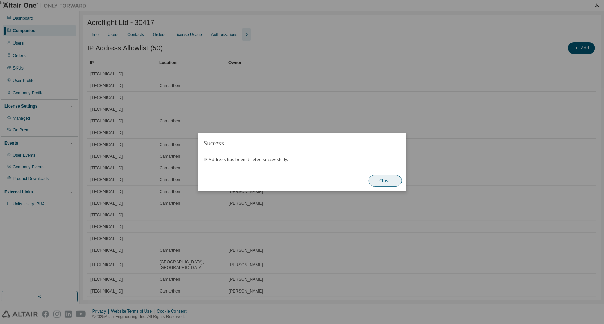
click at [377, 182] on button "Close" at bounding box center [385, 181] width 33 height 12
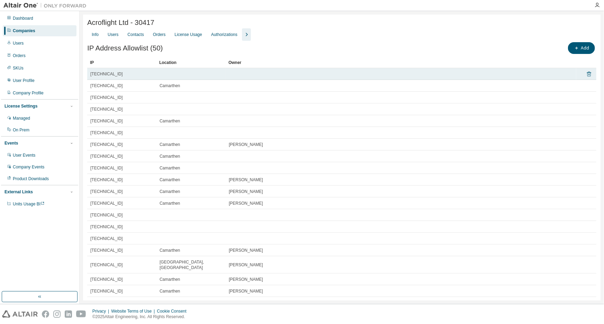
click at [587, 76] on icon at bounding box center [589, 74] width 4 height 5
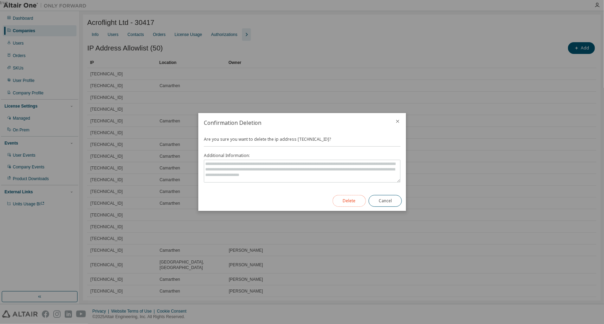
click at [344, 197] on button "Delete" at bounding box center [349, 201] width 33 height 12
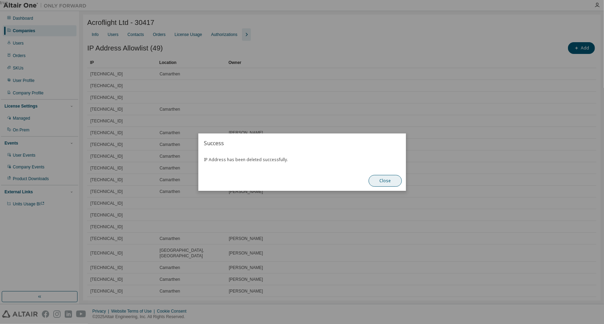
click at [394, 179] on button "Close" at bounding box center [385, 181] width 33 height 12
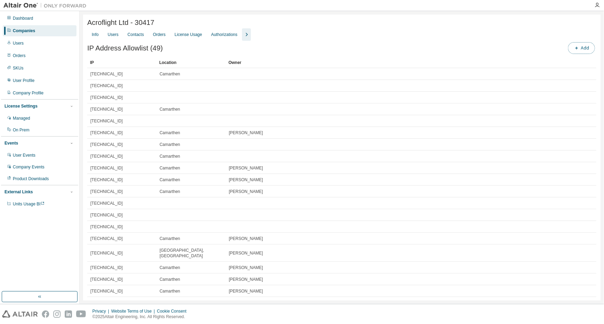
click at [579, 49] on button "Add" at bounding box center [581, 48] width 27 height 12
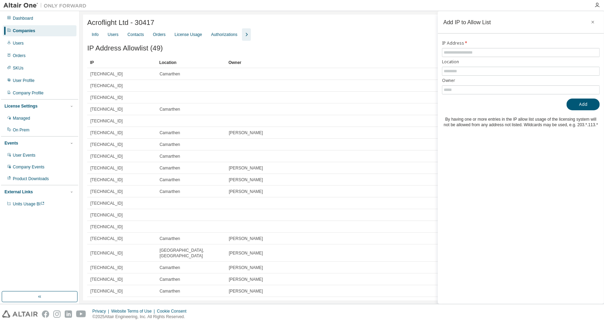
click at [481, 57] on form "IP Address * Location Owner" at bounding box center [521, 67] width 158 height 54
click at [479, 51] on input "text" at bounding box center [521, 53] width 154 height 6
type input "*******"
click at [587, 104] on button "Add" at bounding box center [582, 105] width 33 height 12
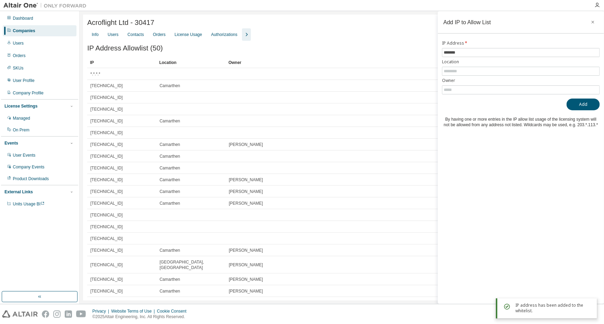
click at [55, 245] on div "Dashboard Companies Users Orders SKUs User Profile Company Profile License Sett…" at bounding box center [39, 151] width 77 height 279
click at [592, 21] on icon "button" at bounding box center [592, 22] width 5 height 6
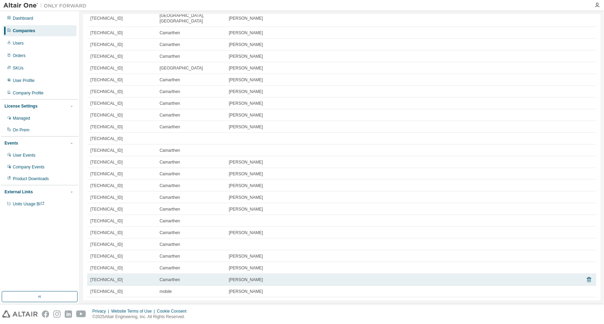
scroll to position [375, 0]
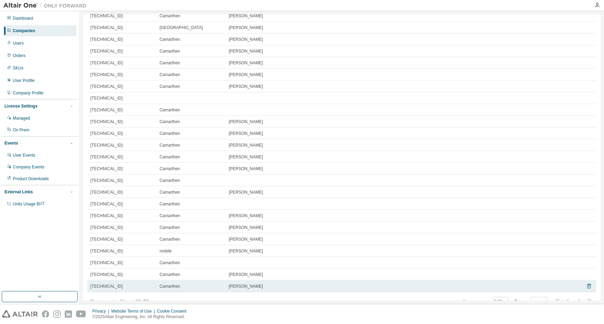
click at [586, 282] on icon at bounding box center [589, 286] width 6 height 8
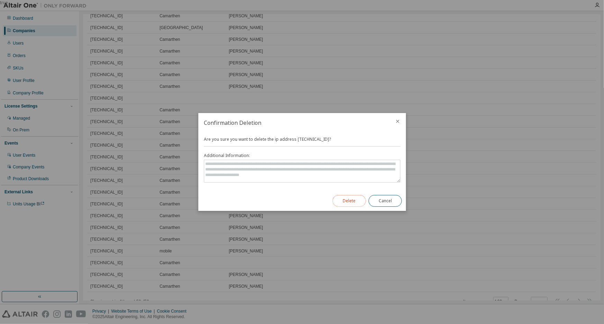
click at [356, 200] on button "Delete" at bounding box center [349, 201] width 33 height 12
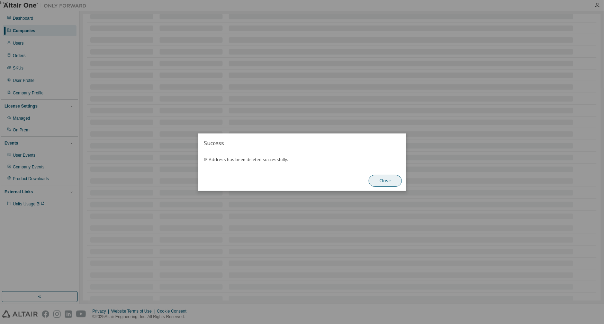
scroll to position [363, 0]
click at [384, 180] on button "Close" at bounding box center [385, 181] width 33 height 12
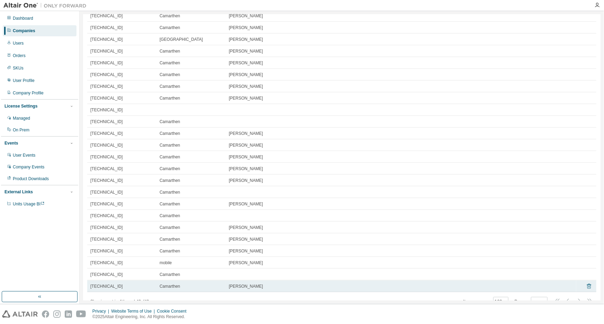
click at [587, 282] on icon at bounding box center [589, 286] width 6 height 8
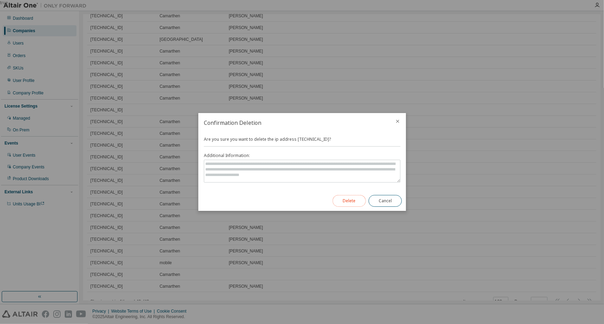
click at [357, 199] on button "Delete" at bounding box center [349, 201] width 33 height 12
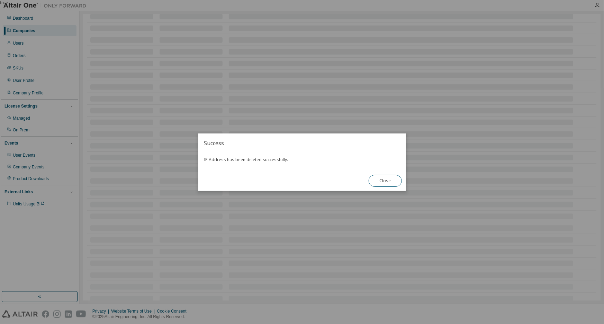
scroll to position [352, 0]
click at [387, 183] on button "Close" at bounding box center [385, 181] width 33 height 12
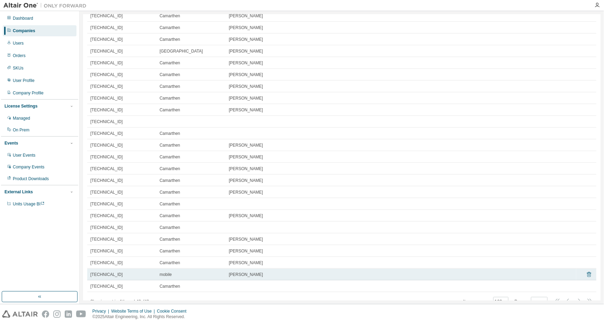
click at [586, 271] on icon at bounding box center [589, 275] width 6 height 8
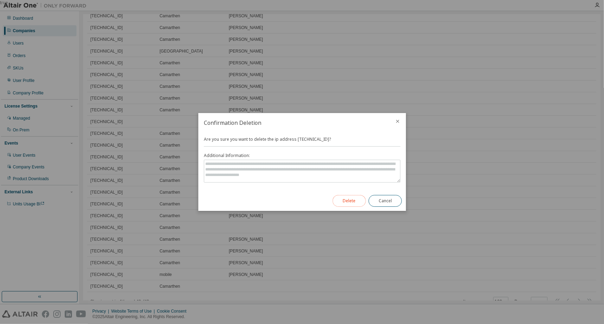
click at [346, 204] on button "Delete" at bounding box center [349, 201] width 33 height 12
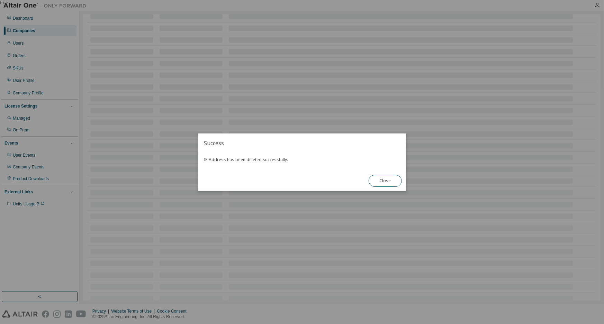
scroll to position [340, 0]
click at [384, 182] on button "Close" at bounding box center [385, 181] width 33 height 12
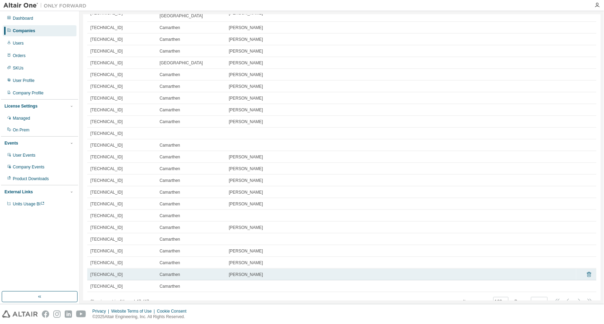
click at [587, 272] on icon at bounding box center [589, 274] width 4 height 5
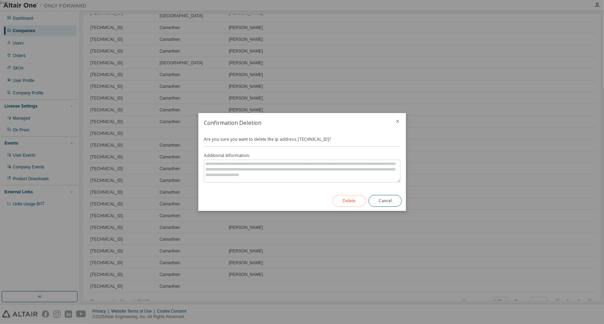
click at [357, 199] on button "Delete" at bounding box center [349, 201] width 33 height 12
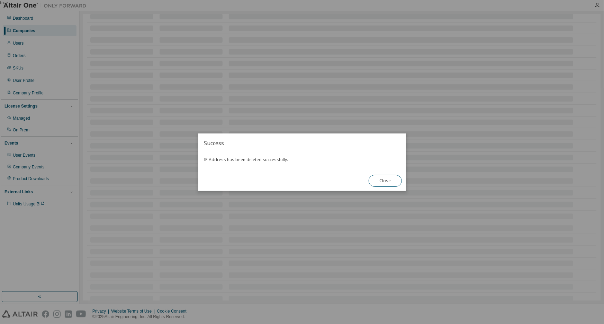
scroll to position [328, 0]
click at [382, 183] on button "Close" at bounding box center [385, 181] width 33 height 12
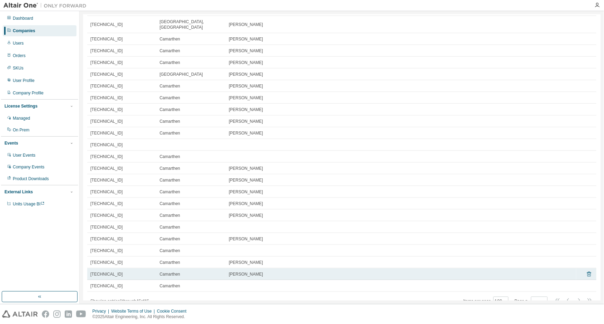
click at [587, 272] on icon at bounding box center [589, 274] width 4 height 5
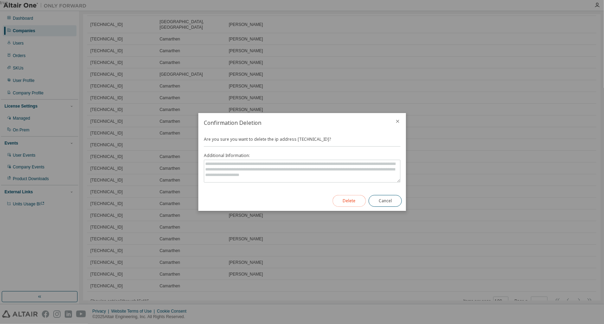
click at [350, 202] on button "Delete" at bounding box center [349, 201] width 33 height 12
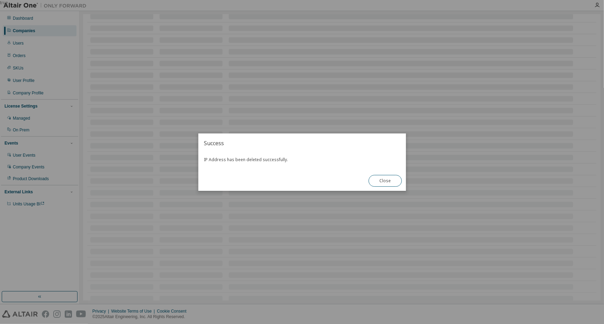
scroll to position [316, 0]
click at [380, 185] on button "Close" at bounding box center [385, 181] width 33 height 12
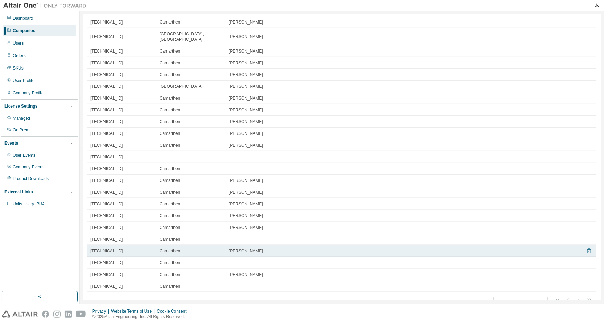
click at [586, 247] on icon at bounding box center [589, 251] width 6 height 8
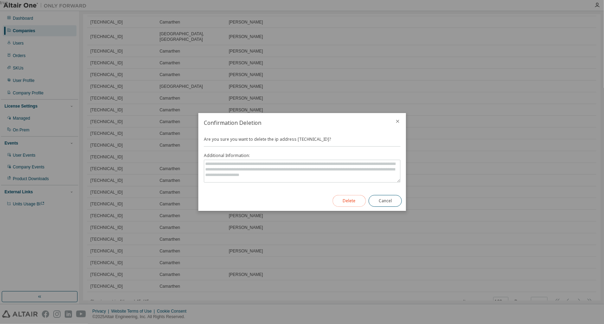
click at [356, 200] on button "Delete" at bounding box center [349, 201] width 33 height 12
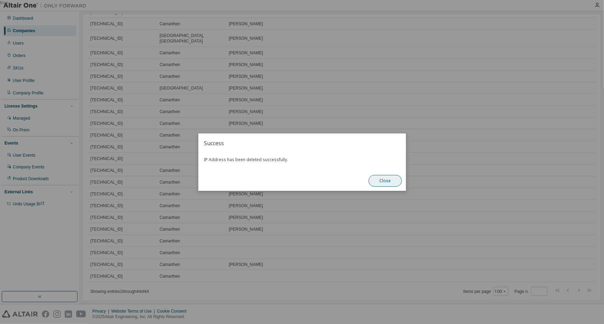
scroll to position [305, 0]
click at [382, 182] on button "Close" at bounding box center [385, 181] width 33 height 12
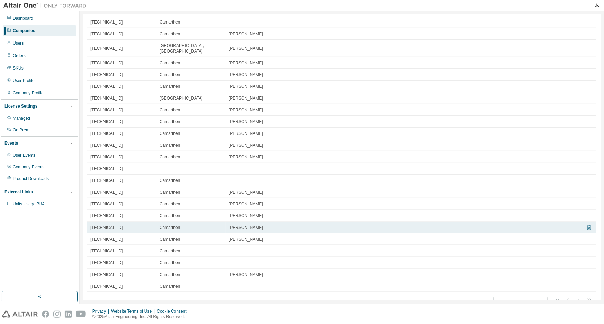
click at [588, 227] on icon at bounding box center [589, 228] width 2 height 2
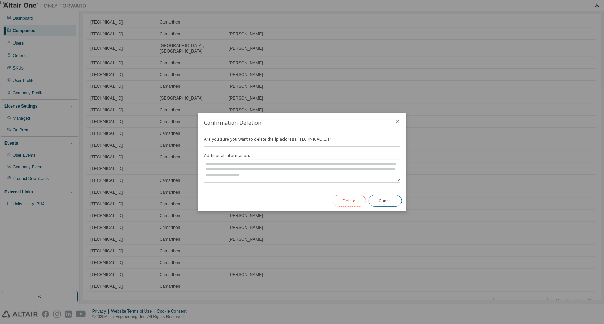
click at [345, 200] on button "Delete" at bounding box center [349, 201] width 33 height 12
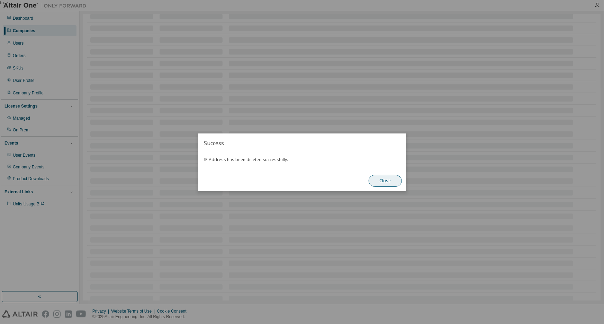
scroll to position [293, 0]
click at [385, 180] on button "Close" at bounding box center [385, 181] width 33 height 12
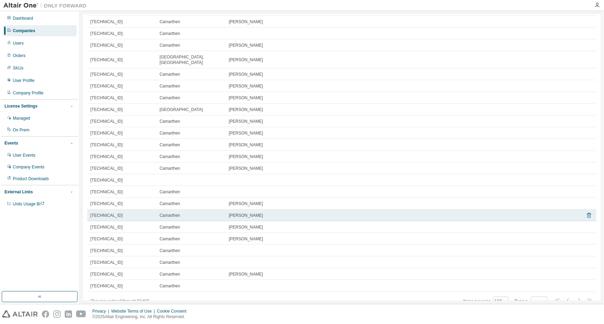
click at [586, 211] on icon at bounding box center [589, 215] width 6 height 8
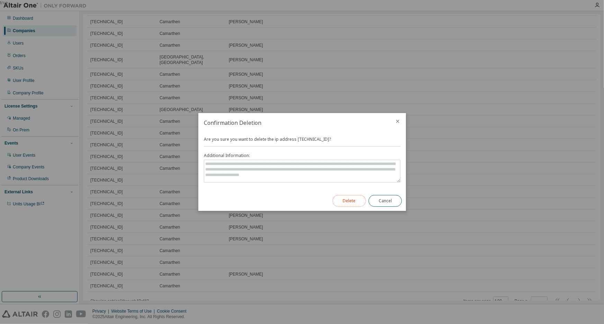
click at [342, 203] on button "Delete" at bounding box center [349, 201] width 33 height 12
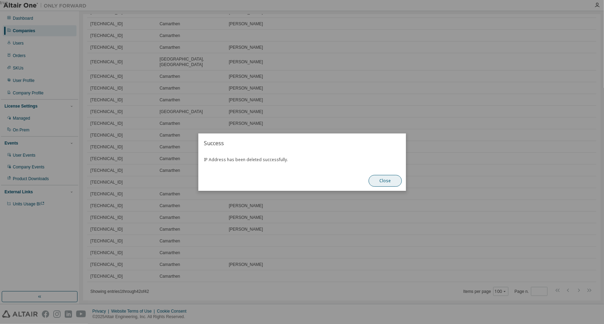
scroll to position [281, 0]
click at [381, 181] on button "Close" at bounding box center [385, 181] width 33 height 12
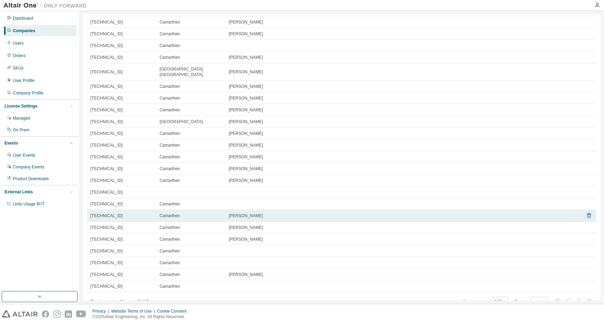
click at [587, 213] on icon at bounding box center [589, 215] width 4 height 5
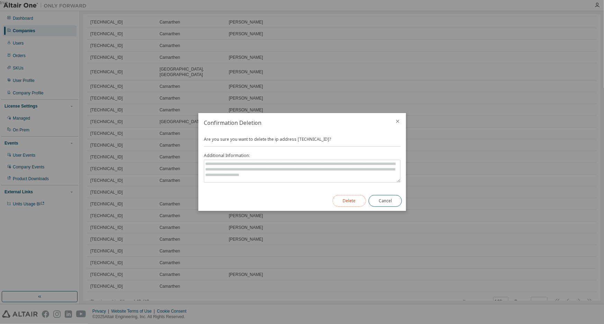
click at [353, 205] on button "Delete" at bounding box center [349, 201] width 33 height 12
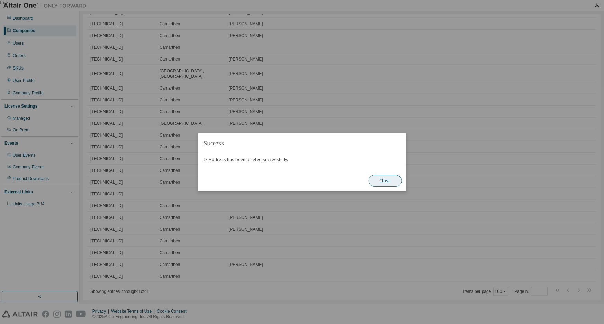
scroll to position [270, 0]
click at [384, 176] on button "Close" at bounding box center [385, 181] width 33 height 12
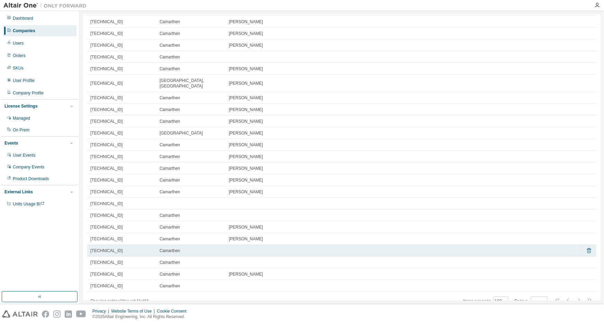
click at [587, 248] on icon at bounding box center [589, 250] width 4 height 5
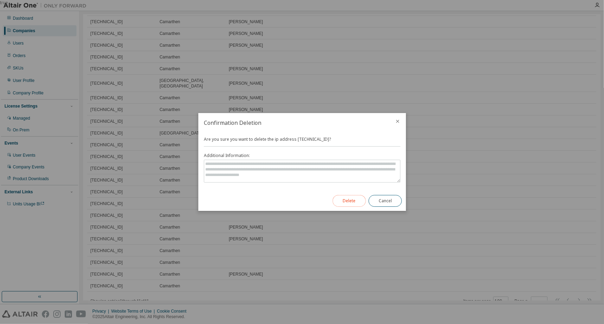
click at [347, 205] on button "Delete" at bounding box center [349, 201] width 33 height 12
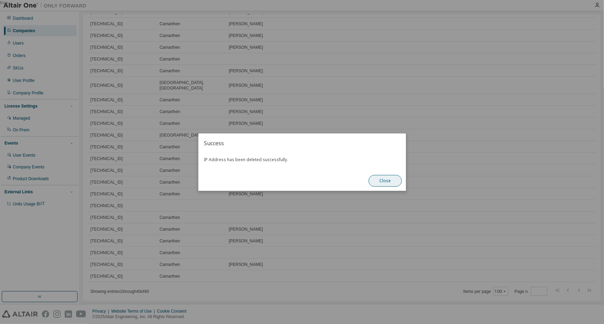
scroll to position [257, 0]
click at [379, 178] on button "Close" at bounding box center [385, 181] width 33 height 12
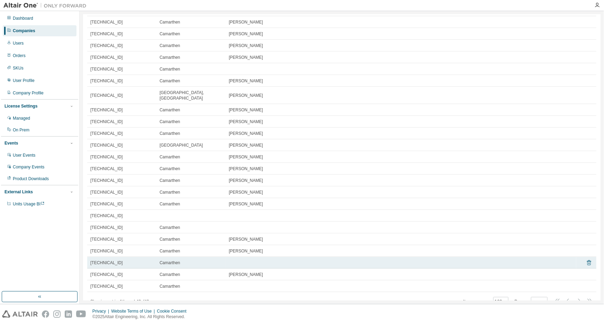
click at [586, 259] on icon at bounding box center [589, 263] width 6 height 8
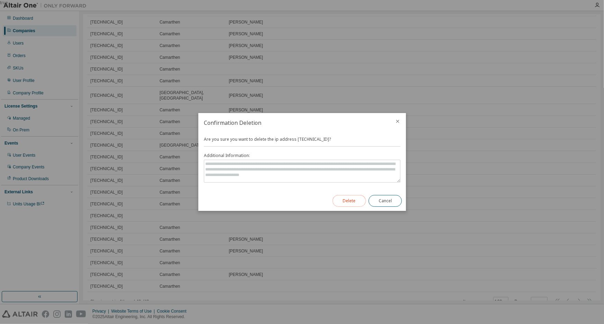
click at [348, 203] on button "Delete" at bounding box center [349, 201] width 33 height 12
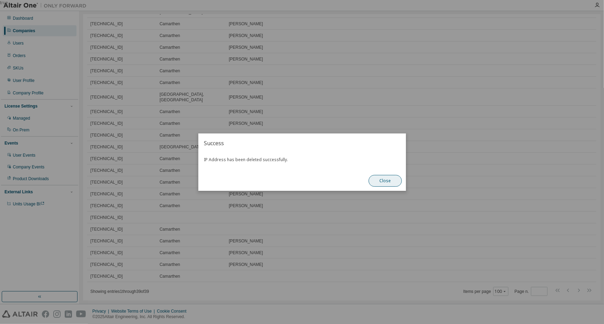
scroll to position [246, 0]
click at [384, 181] on button "Close" at bounding box center [385, 181] width 33 height 12
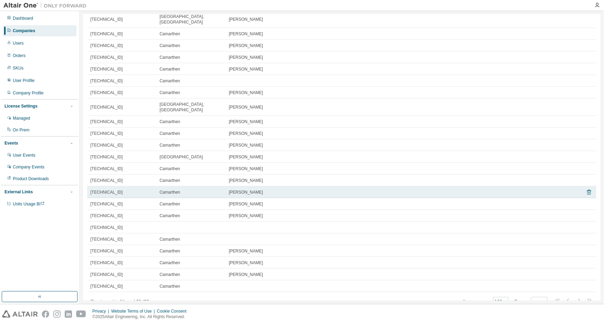
click at [586, 188] on icon at bounding box center [589, 192] width 6 height 8
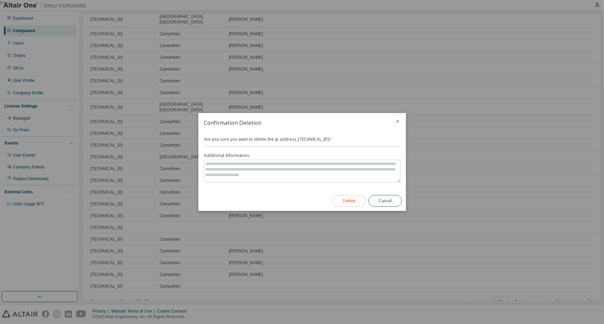
click at [352, 197] on button "Delete" at bounding box center [349, 201] width 33 height 12
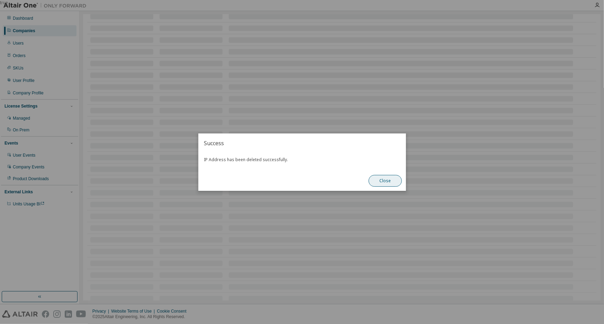
click at [391, 185] on button "Close" at bounding box center [385, 181] width 33 height 12
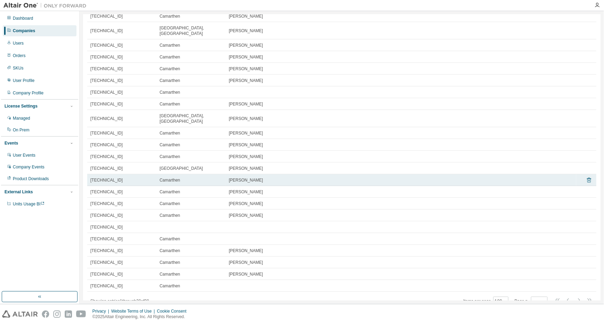
click at [587, 178] on icon at bounding box center [589, 180] width 4 height 5
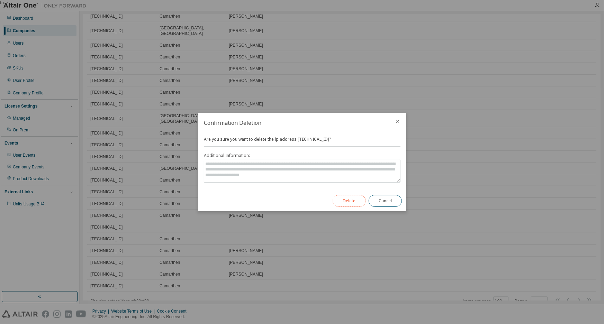
click at [342, 196] on button "Delete" at bounding box center [349, 201] width 33 height 12
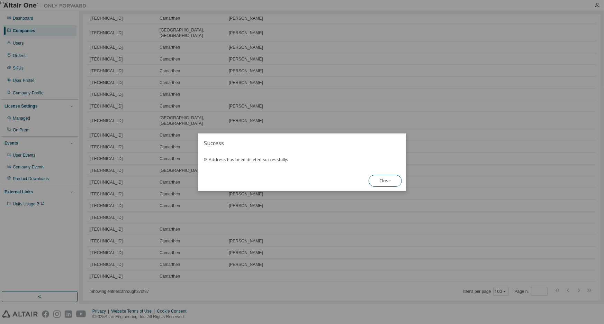
scroll to position [222, 0]
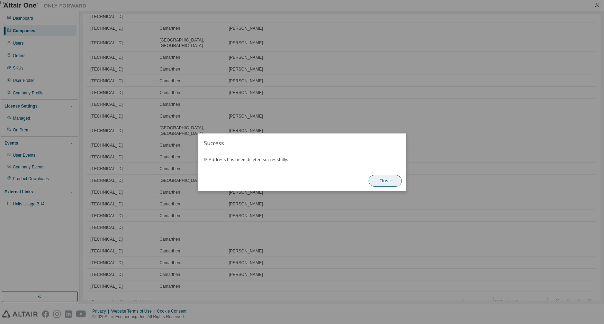
click at [380, 180] on button "Close" at bounding box center [385, 181] width 33 height 12
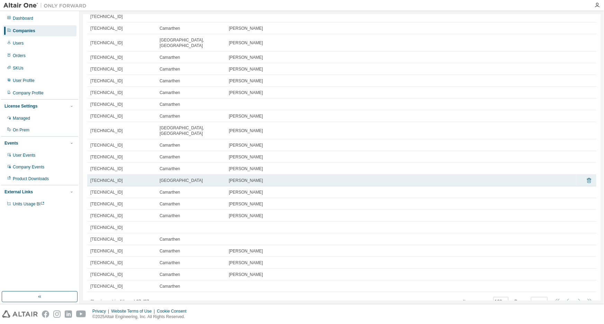
click at [587, 178] on icon at bounding box center [589, 180] width 4 height 5
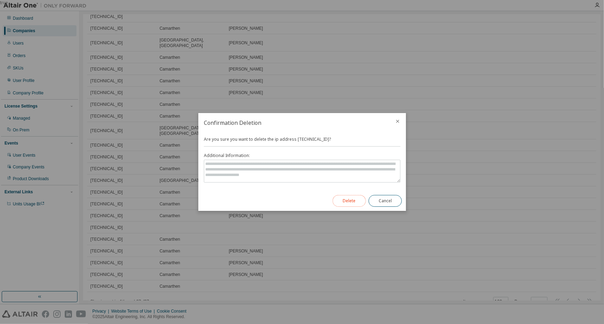
click at [347, 203] on button "Delete" at bounding box center [349, 201] width 33 height 12
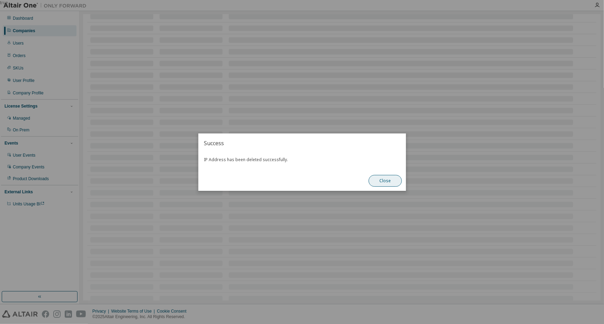
click at [384, 178] on button "Close" at bounding box center [385, 181] width 33 height 12
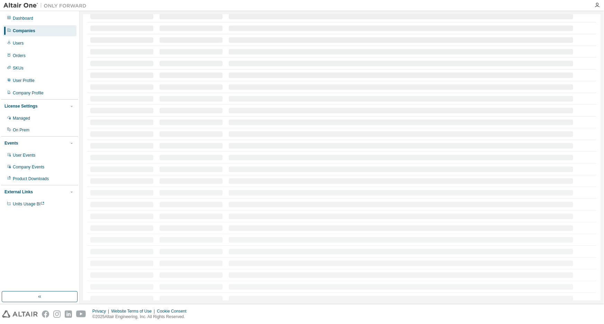
scroll to position [211, 0]
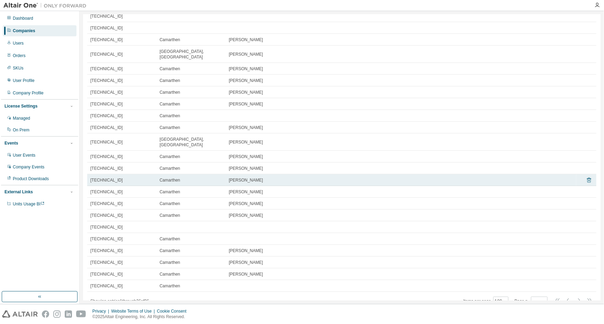
click at [586, 176] on icon at bounding box center [589, 180] width 6 height 8
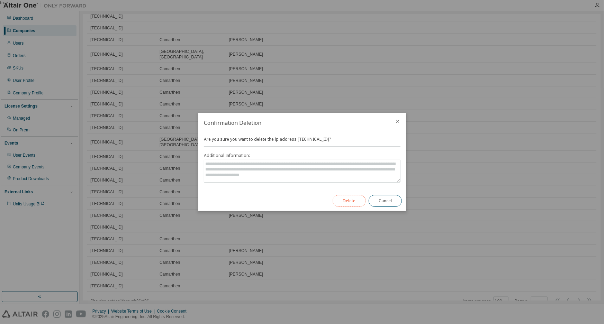
click at [344, 198] on button "Delete" at bounding box center [349, 201] width 33 height 12
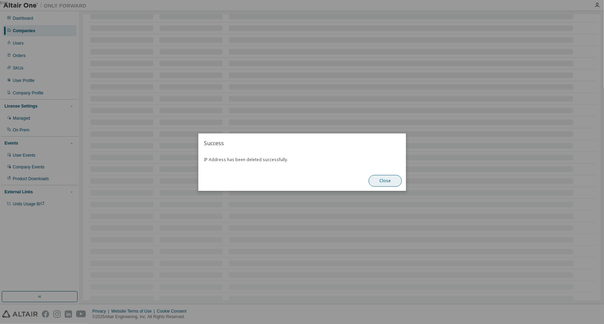
click at [387, 181] on button "Close" at bounding box center [385, 181] width 33 height 12
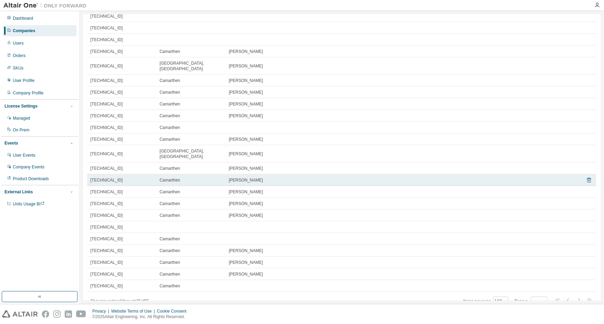
click at [587, 178] on icon at bounding box center [589, 180] width 4 height 5
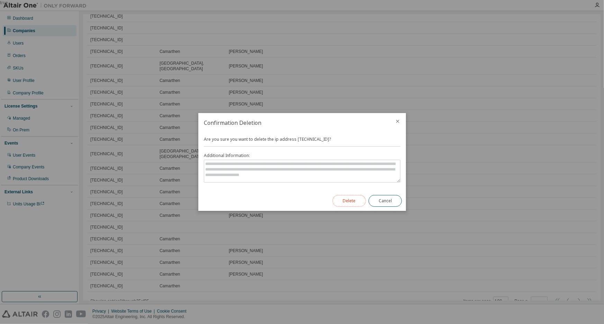
click at [365, 200] on button "Delete" at bounding box center [349, 201] width 33 height 12
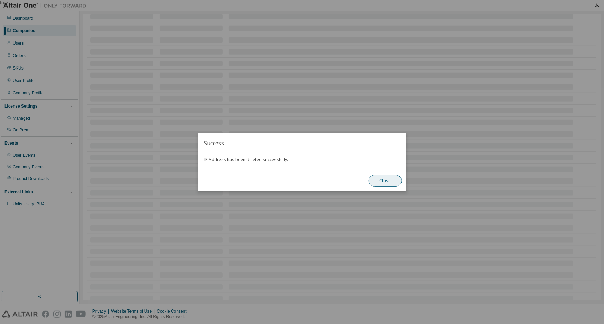
click at [385, 182] on button "Close" at bounding box center [385, 181] width 33 height 12
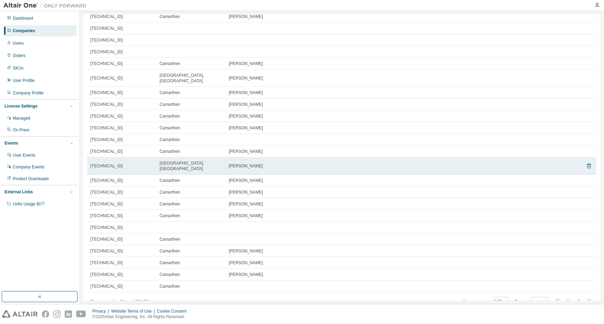
click at [586, 162] on icon at bounding box center [589, 166] width 6 height 8
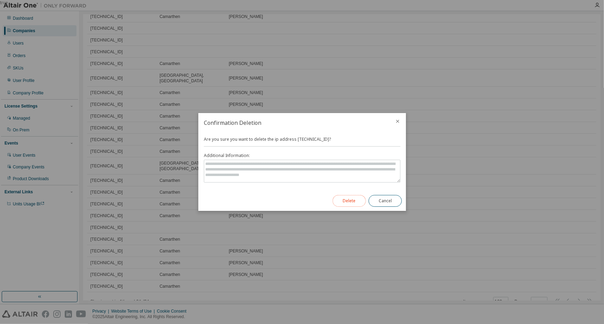
click at [349, 198] on button "Delete" at bounding box center [349, 201] width 33 height 12
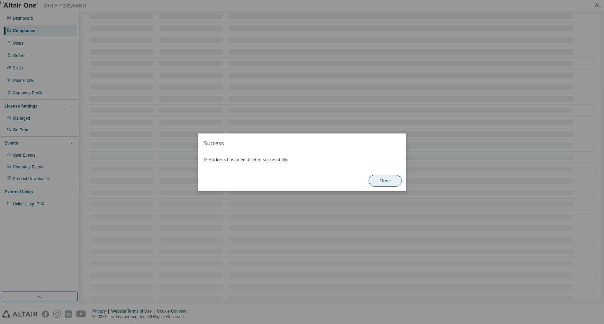
click at [385, 183] on button "Close" at bounding box center [385, 181] width 33 height 12
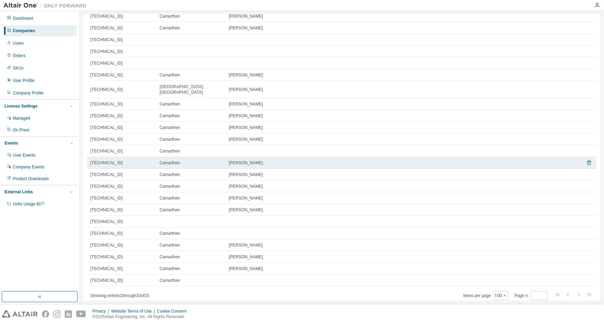
click at [586, 159] on icon at bounding box center [589, 163] width 6 height 8
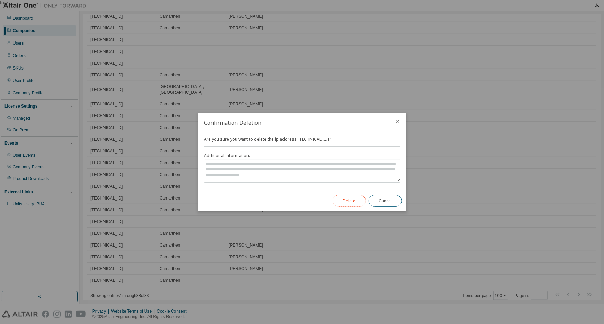
click at [345, 198] on button "Delete" at bounding box center [349, 201] width 33 height 12
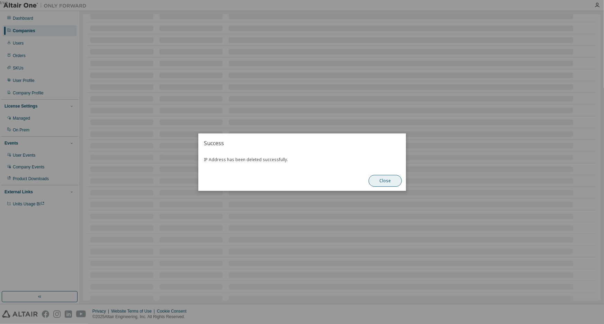
click at [391, 184] on button "Close" at bounding box center [385, 181] width 33 height 12
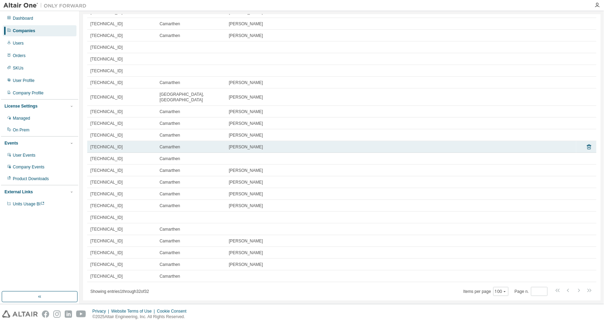
scroll to position [163, 0]
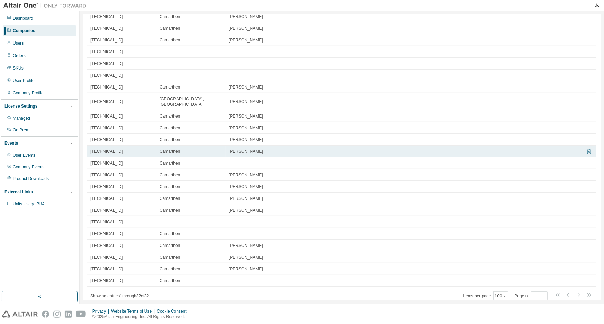
click at [587, 149] on icon at bounding box center [589, 151] width 4 height 5
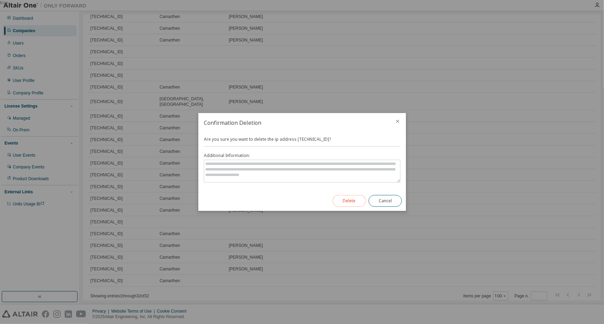
click at [338, 197] on button "Delete" at bounding box center [349, 201] width 33 height 12
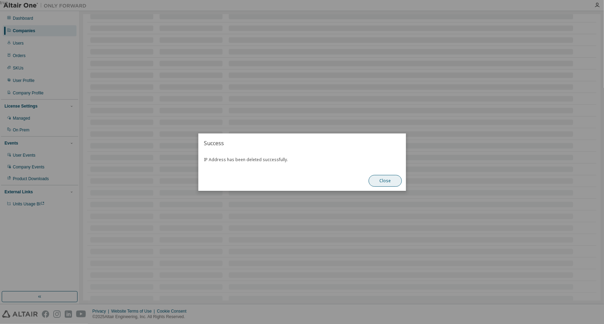
scroll to position [152, 0]
click at [394, 182] on button "Close" at bounding box center [385, 181] width 33 height 12
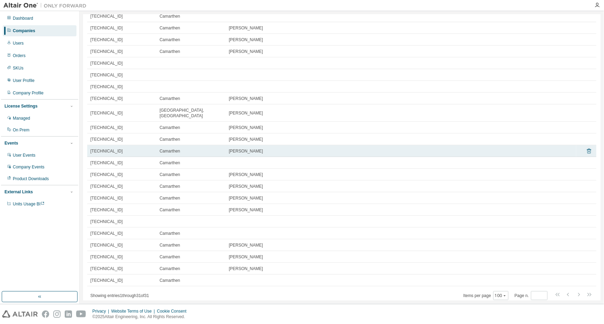
click at [587, 149] on icon at bounding box center [589, 151] width 4 height 5
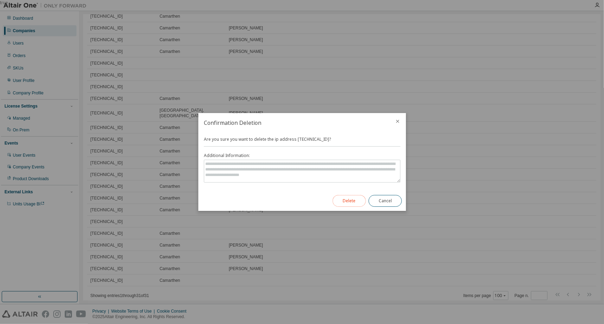
click at [340, 197] on button "Delete" at bounding box center [349, 201] width 33 height 12
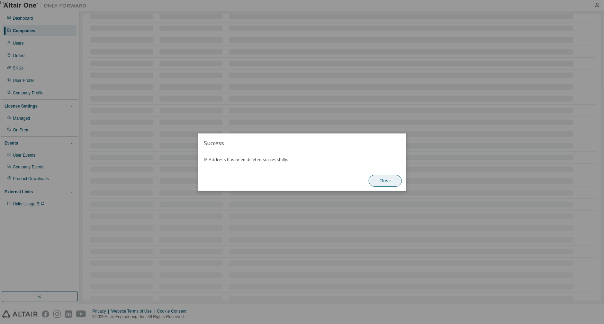
scroll to position [140, 0]
click at [382, 175] on button "Close" at bounding box center [385, 181] width 33 height 12
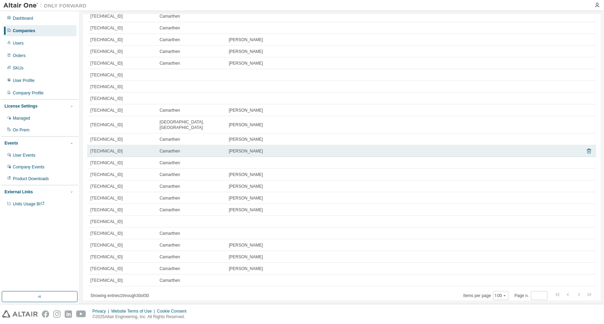
click at [588, 147] on icon at bounding box center [589, 151] width 6 height 8
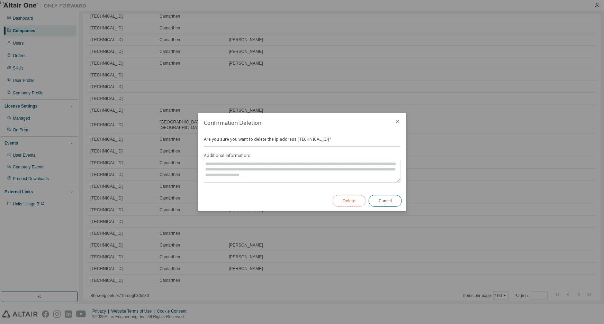
click at [340, 201] on button "Delete" at bounding box center [349, 201] width 33 height 12
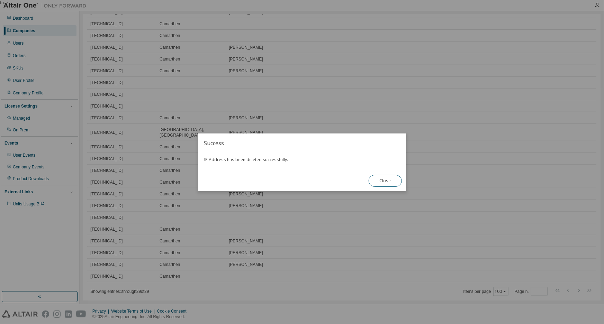
scroll to position [128, 0]
click at [375, 179] on button "Close" at bounding box center [385, 181] width 33 height 12
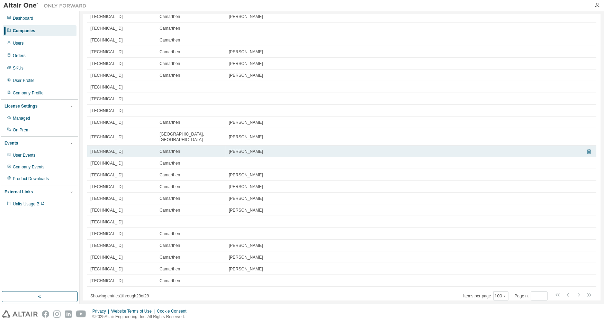
click at [586, 147] on icon at bounding box center [589, 151] width 6 height 8
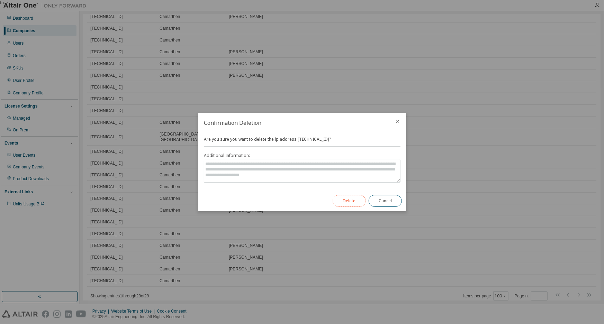
click at [349, 206] on button "Delete" at bounding box center [349, 201] width 33 height 12
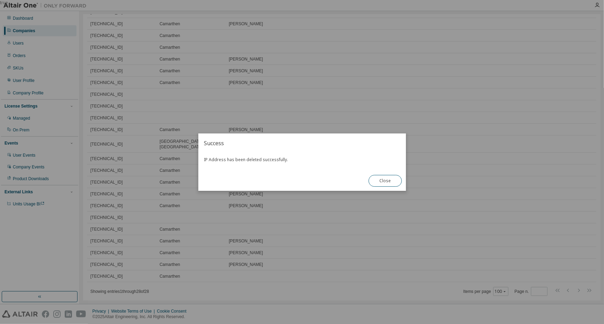
scroll to position [117, 0]
click at [374, 178] on button "Close" at bounding box center [385, 181] width 33 height 12
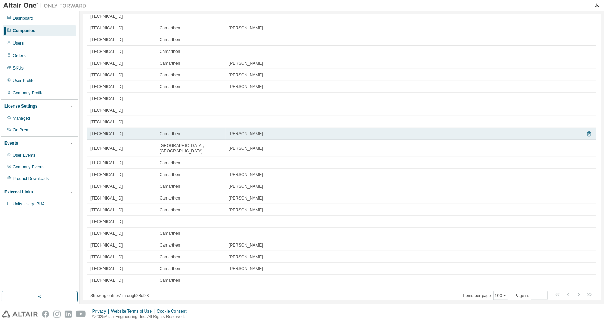
click at [586, 133] on icon at bounding box center [589, 134] width 6 height 8
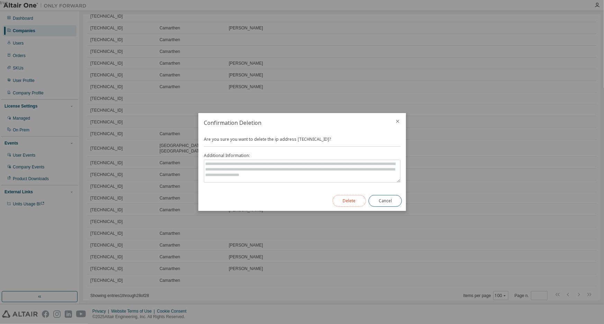
click at [354, 200] on button "Delete" at bounding box center [349, 201] width 33 height 12
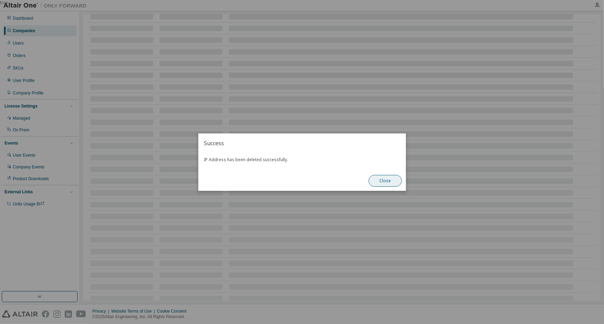
scroll to position [105, 0]
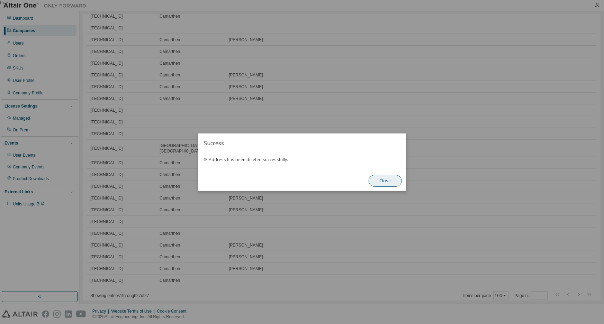
click at [383, 182] on button "Close" at bounding box center [385, 181] width 33 height 12
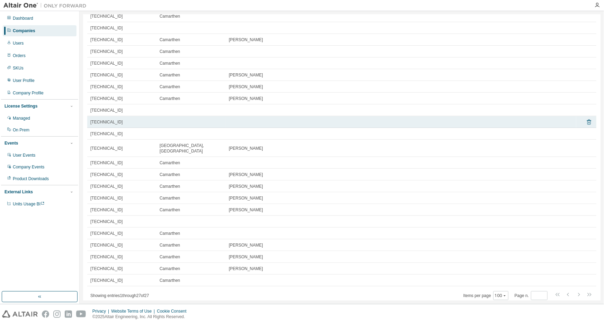
click at [587, 122] on icon at bounding box center [589, 122] width 4 height 5
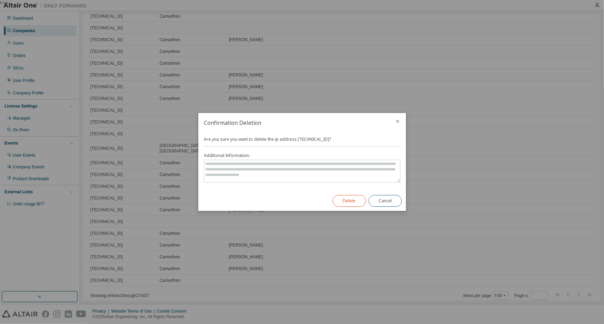
click at [344, 195] on div "Delete Cancel" at bounding box center [367, 201] width 78 height 20
click at [353, 202] on button "Delete" at bounding box center [349, 201] width 33 height 12
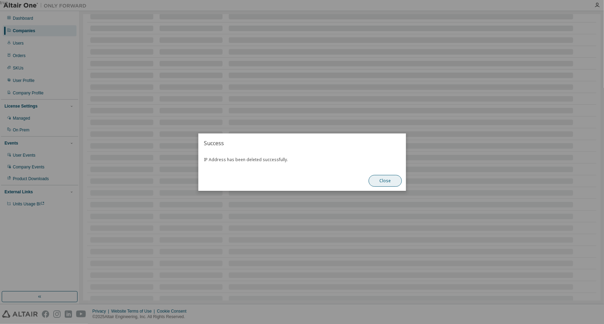
click at [393, 182] on button "Close" at bounding box center [385, 181] width 33 height 12
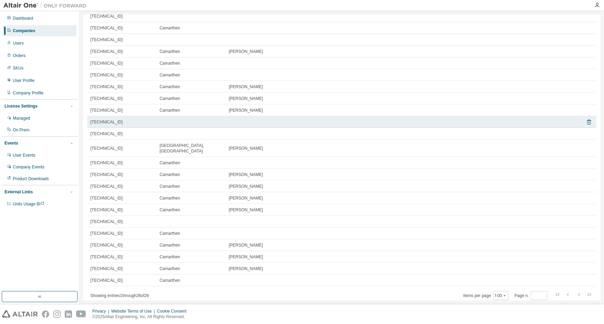
click at [586, 121] on icon at bounding box center [589, 122] width 6 height 8
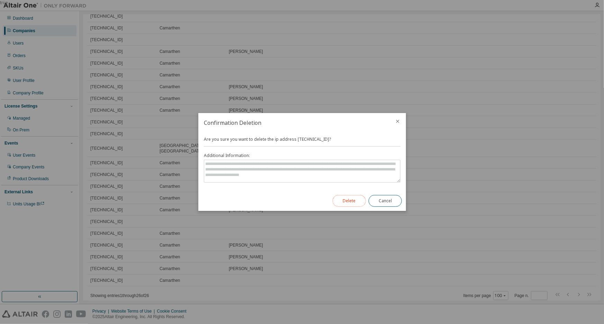
click at [362, 196] on button "Delete" at bounding box center [349, 201] width 33 height 12
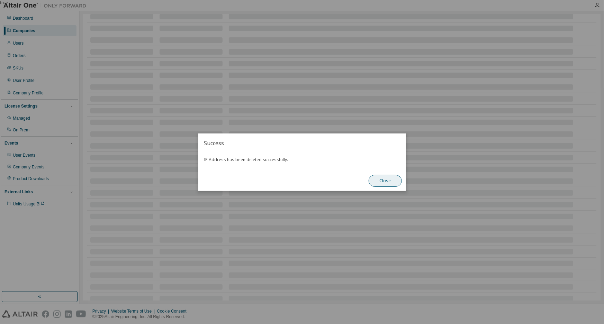
click at [386, 181] on button "Close" at bounding box center [385, 181] width 33 height 12
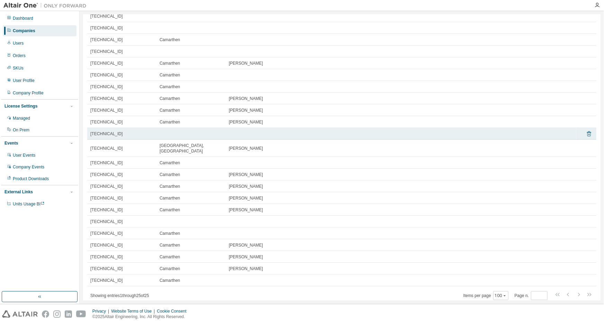
click at [588, 136] on icon at bounding box center [589, 134] width 6 height 8
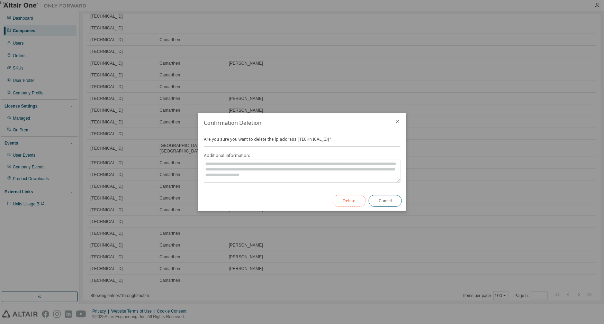
click at [335, 199] on button "Delete" at bounding box center [349, 201] width 33 height 12
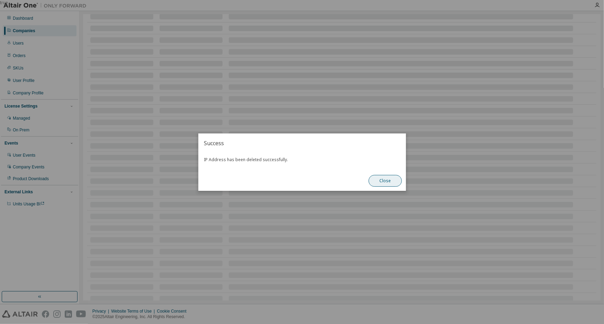
scroll to position [69, 0]
click at [391, 183] on button "Close" at bounding box center [385, 181] width 33 height 12
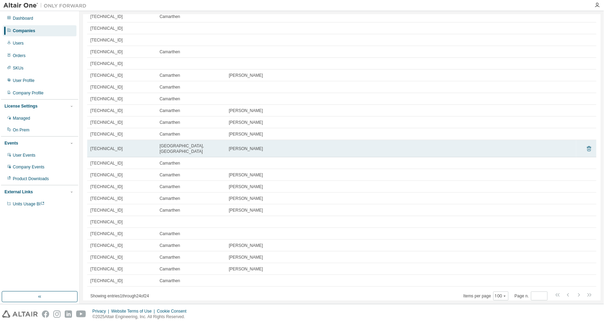
click at [587, 146] on icon at bounding box center [589, 148] width 4 height 5
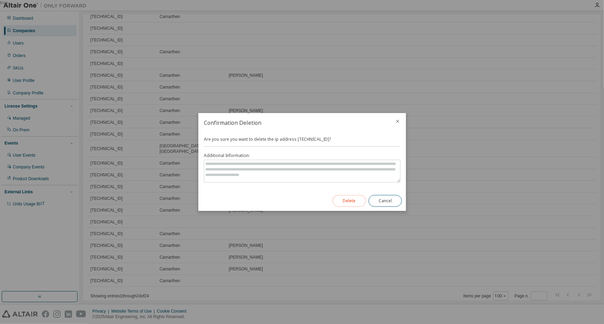
click at [357, 199] on button "Delete" at bounding box center [349, 201] width 33 height 12
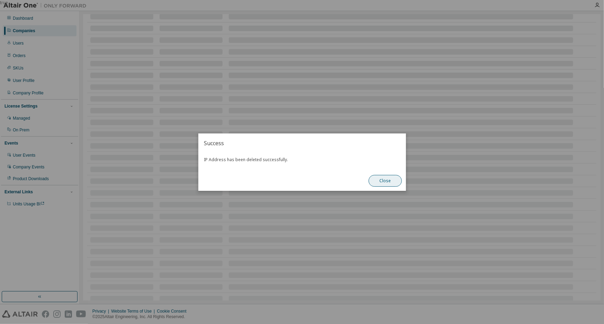
scroll to position [58, 0]
click at [399, 180] on button "Close" at bounding box center [385, 181] width 33 height 12
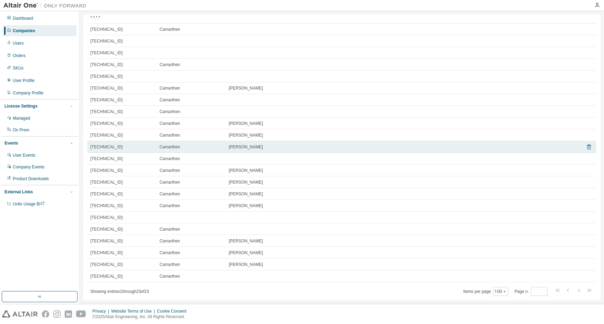
click at [587, 146] on icon at bounding box center [589, 147] width 4 height 5
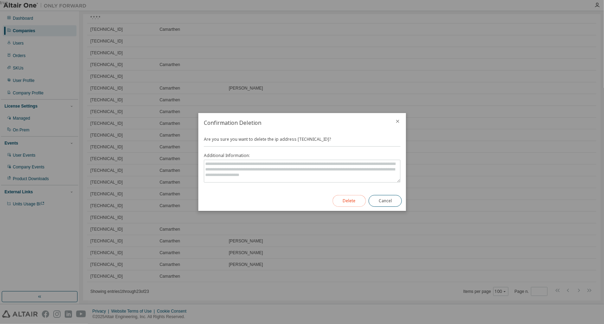
click at [354, 202] on button "Delete" at bounding box center [349, 201] width 33 height 12
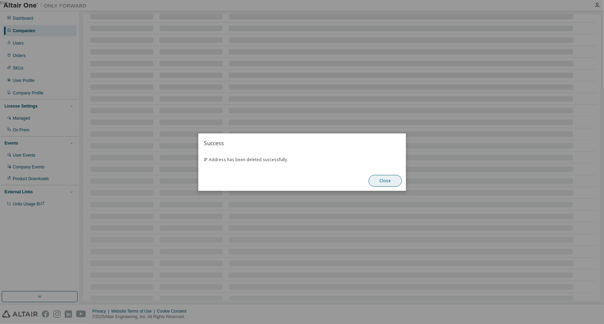
click at [382, 184] on button "Close" at bounding box center [385, 181] width 33 height 12
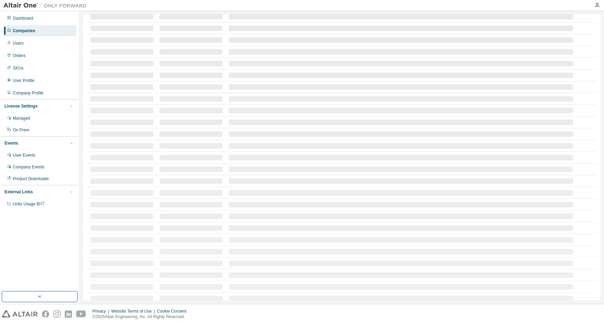
scroll to position [46, 0]
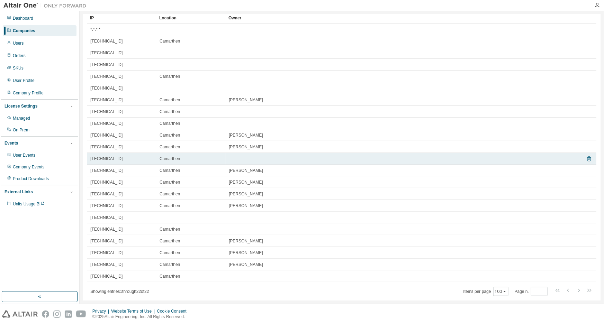
click at [586, 160] on icon at bounding box center [589, 159] width 6 height 8
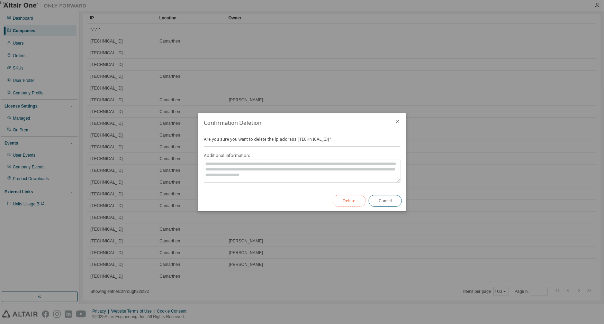
click at [354, 204] on button "Delete" at bounding box center [349, 201] width 33 height 12
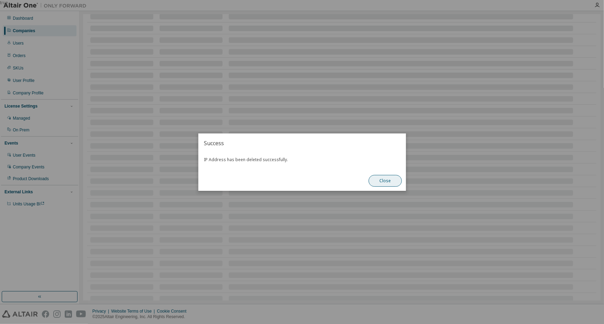
click at [384, 181] on button "Close" at bounding box center [385, 181] width 33 height 12
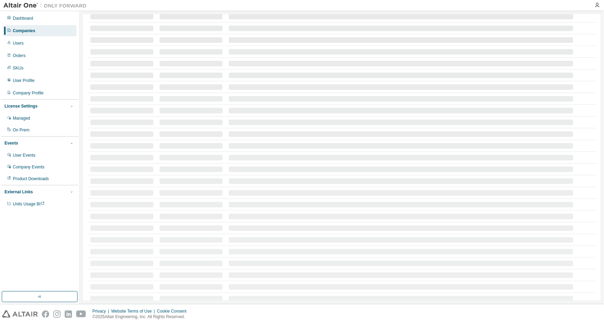
scroll to position [34, 0]
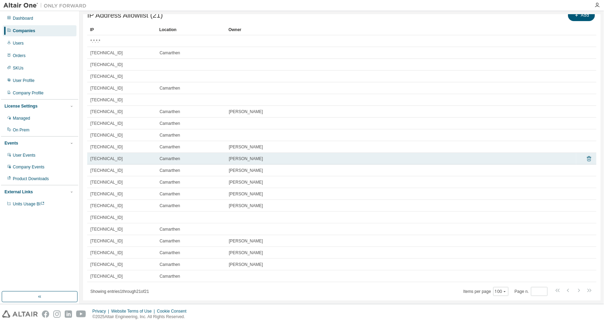
click at [586, 160] on icon at bounding box center [589, 159] width 6 height 8
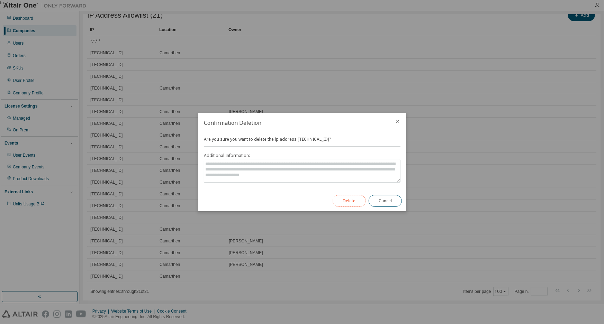
click at [342, 197] on button "Delete" at bounding box center [349, 201] width 33 height 12
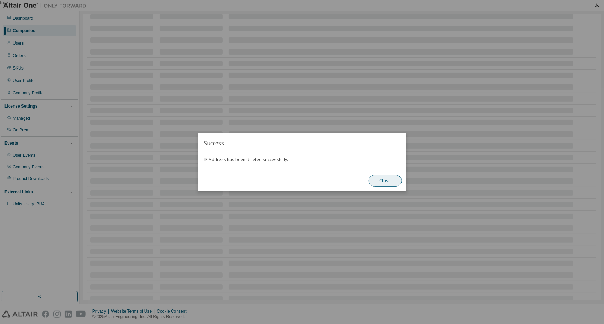
click at [390, 182] on button "Close" at bounding box center [385, 181] width 33 height 12
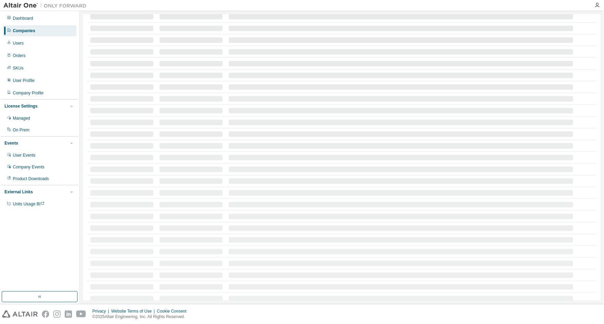
scroll to position [22, 0]
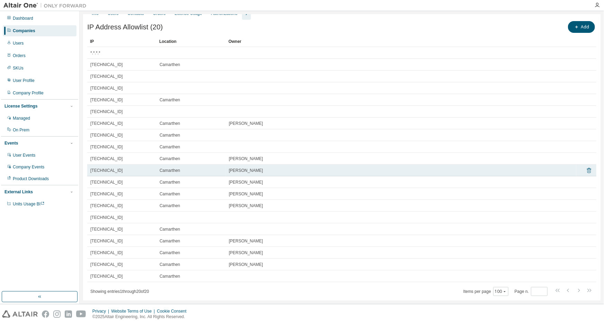
click at [586, 173] on icon at bounding box center [589, 170] width 6 height 8
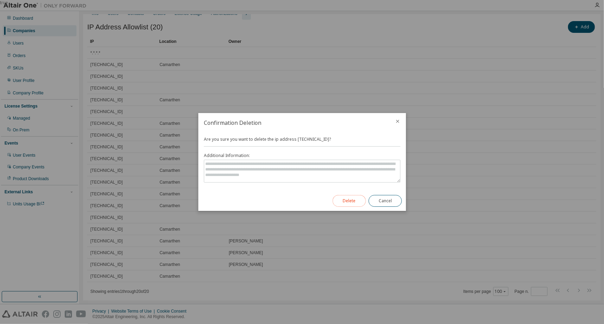
click at [351, 205] on button "Delete" at bounding box center [349, 201] width 33 height 12
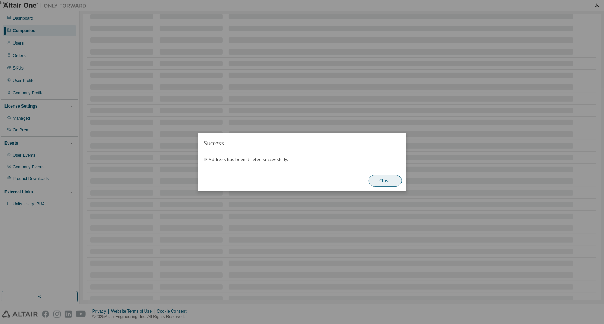
click at [385, 183] on button "Close" at bounding box center [385, 181] width 33 height 12
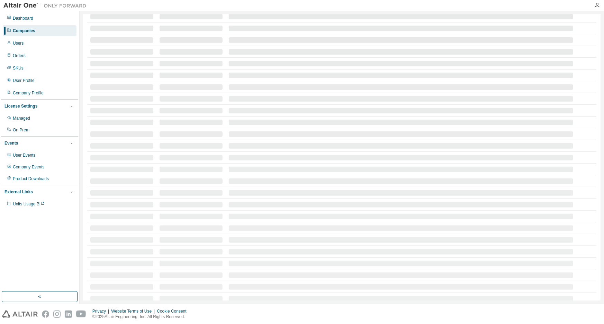
scroll to position [11, 0]
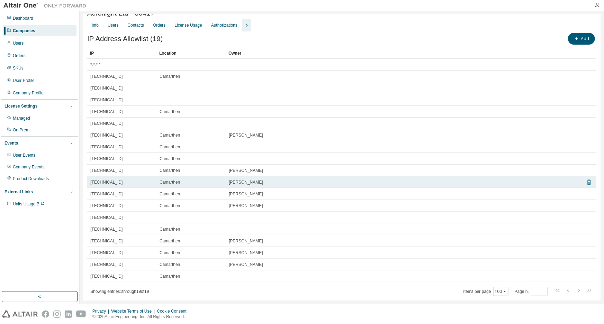
click at [588, 180] on icon at bounding box center [589, 182] width 6 height 8
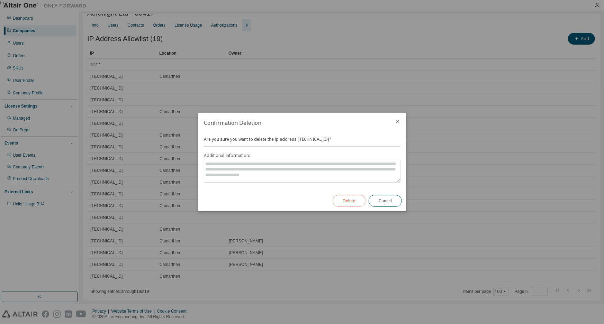
click at [337, 201] on button "Delete" at bounding box center [349, 201] width 33 height 12
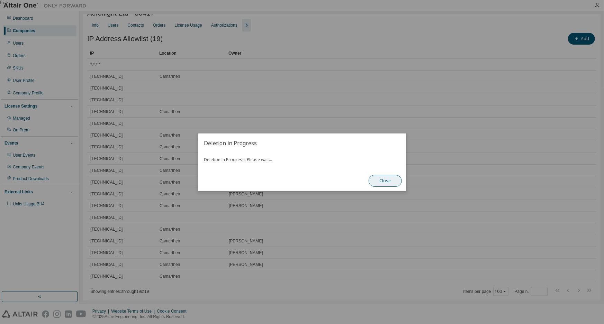
scroll to position [128, 0]
click at [380, 184] on button "Close" at bounding box center [385, 181] width 33 height 12
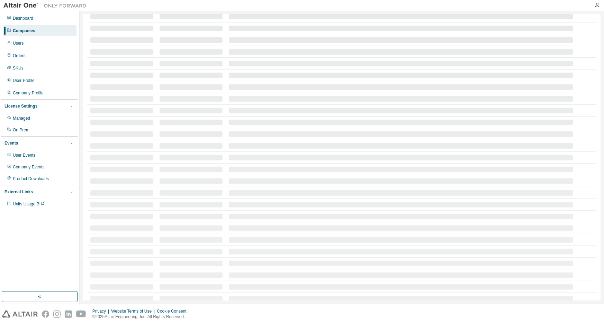
scroll to position [0, 0]
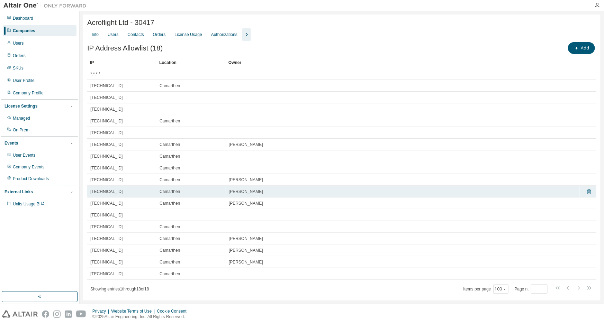
click at [587, 191] on icon at bounding box center [589, 191] width 4 height 5
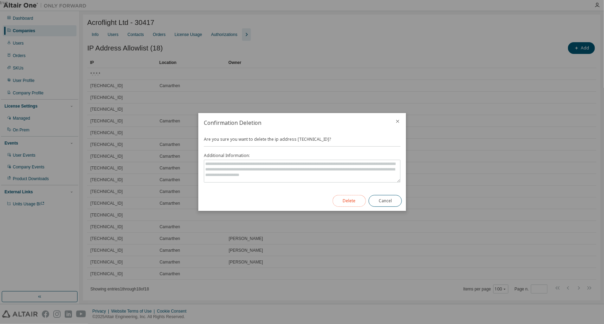
click at [344, 198] on button "Delete" at bounding box center [349, 201] width 33 height 12
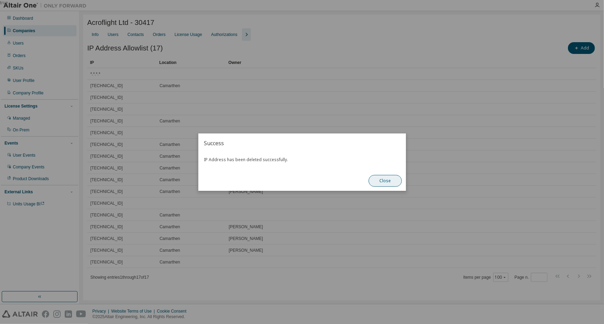
click at [377, 183] on button "Close" at bounding box center [385, 181] width 33 height 12
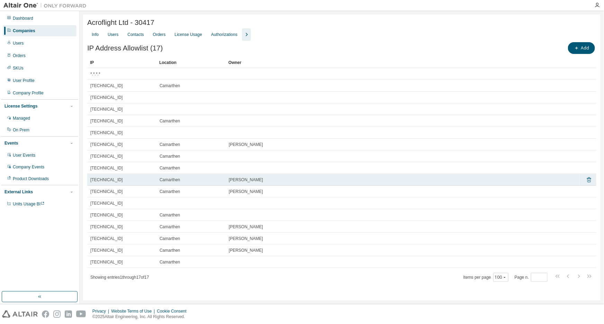
click at [590, 181] on icon at bounding box center [589, 180] width 6 height 8
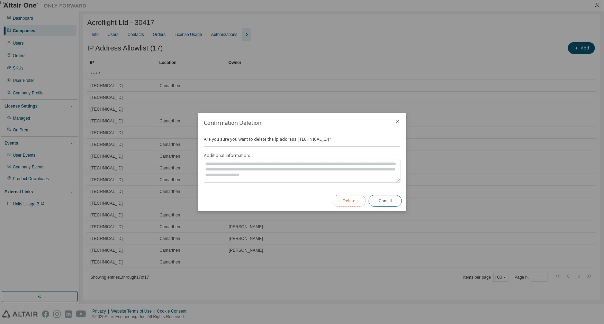
click at [345, 197] on button "Delete" at bounding box center [349, 201] width 33 height 12
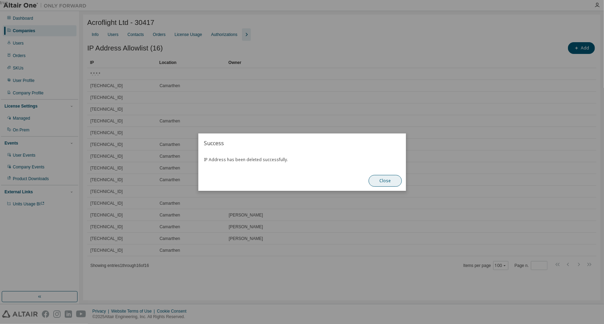
click at [381, 181] on button "Close" at bounding box center [385, 181] width 33 height 12
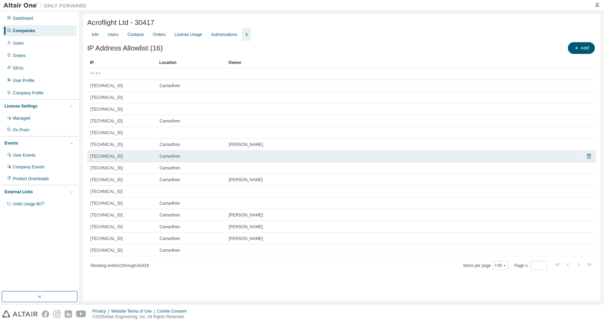
click at [590, 155] on icon at bounding box center [589, 156] width 6 height 8
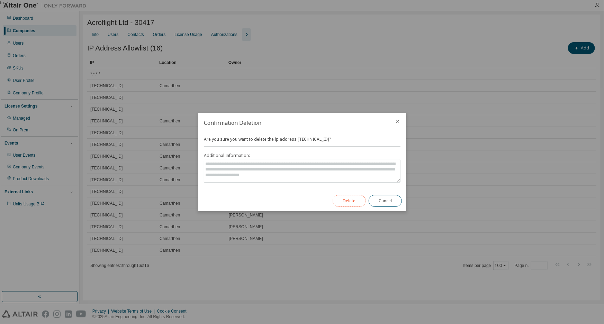
click at [341, 204] on button "Delete" at bounding box center [349, 201] width 33 height 12
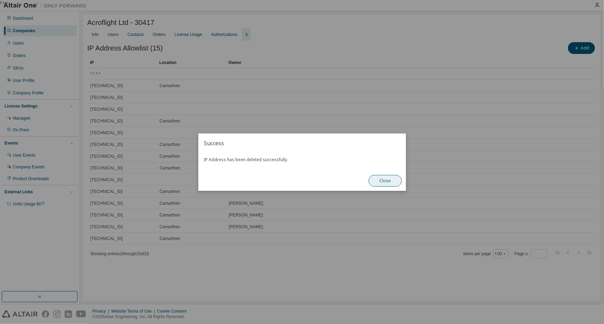
click at [391, 177] on button "Close" at bounding box center [385, 181] width 33 height 12
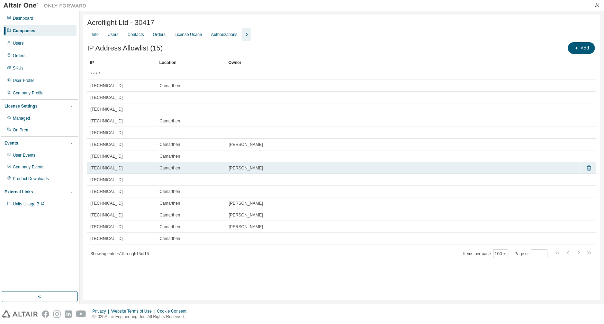
click at [586, 168] on icon at bounding box center [589, 168] width 6 height 8
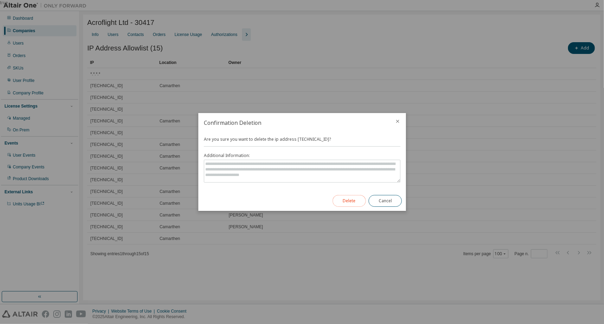
click at [342, 196] on button "Delete" at bounding box center [349, 201] width 33 height 12
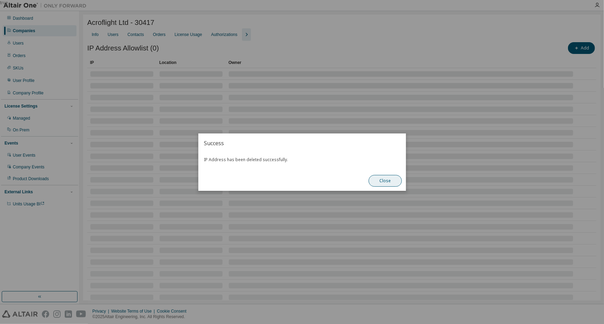
click at [383, 177] on button "Close" at bounding box center [385, 181] width 33 height 12
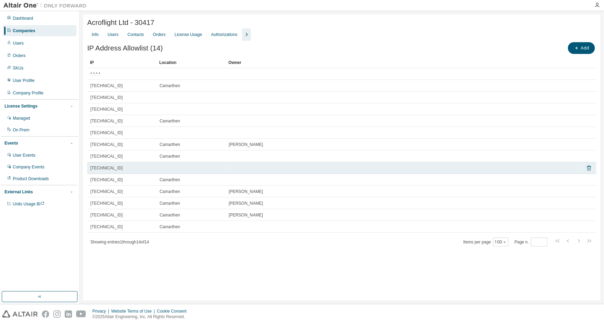
click at [585, 169] on tr "[TECHNICAL_ID]" at bounding box center [341, 168] width 509 height 12
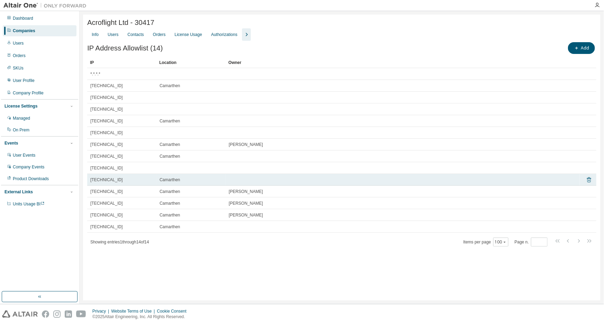
click at [588, 180] on icon at bounding box center [589, 180] width 4 height 5
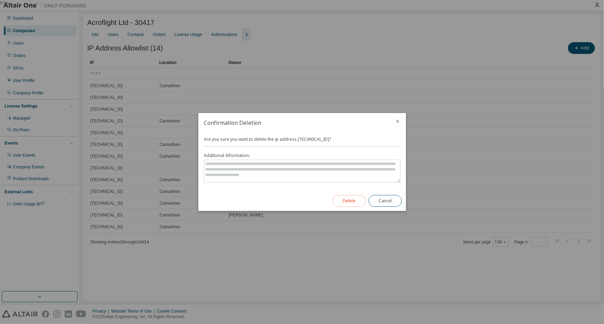
click at [340, 204] on button "Delete" at bounding box center [349, 201] width 33 height 12
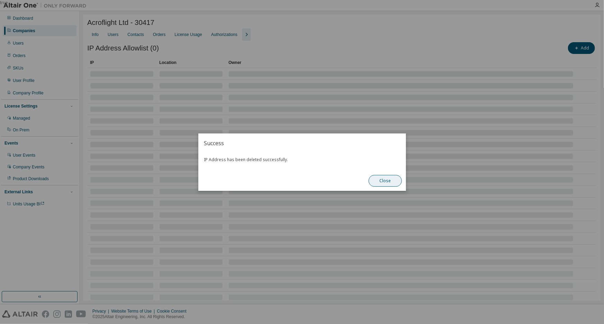
click at [392, 180] on button "Close" at bounding box center [385, 181] width 33 height 12
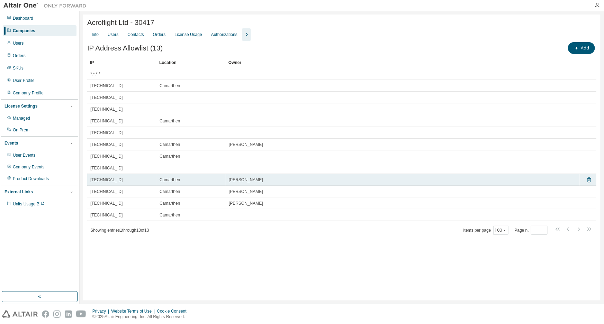
click at [588, 181] on icon at bounding box center [589, 180] width 6 height 8
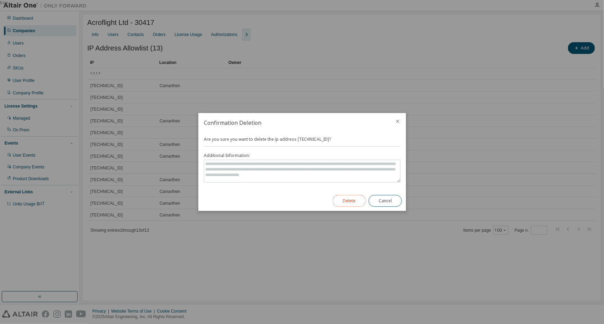
click at [348, 201] on button "Delete" at bounding box center [349, 201] width 33 height 12
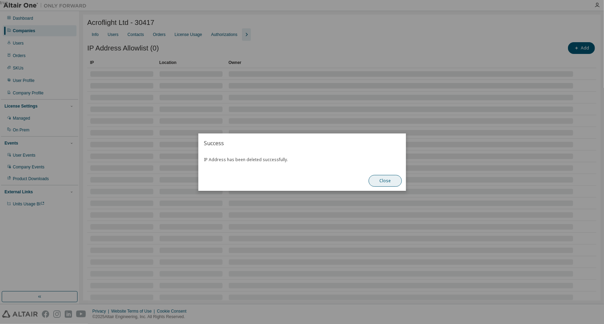
click at [378, 180] on button "Close" at bounding box center [385, 181] width 33 height 12
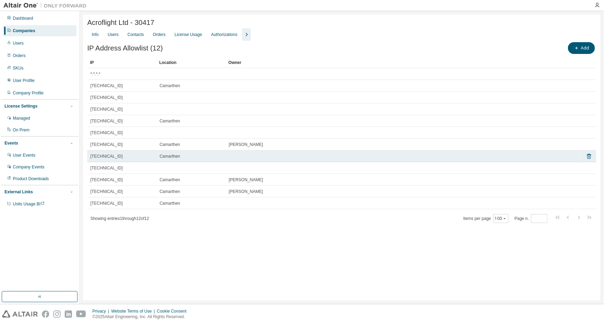
click at [591, 162] on td at bounding box center [589, 157] width 6 height 12
click at [588, 160] on icon at bounding box center [589, 156] width 6 height 8
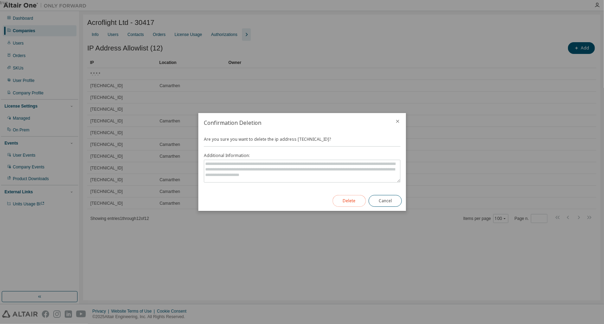
click at [358, 197] on button "Delete" at bounding box center [349, 201] width 33 height 12
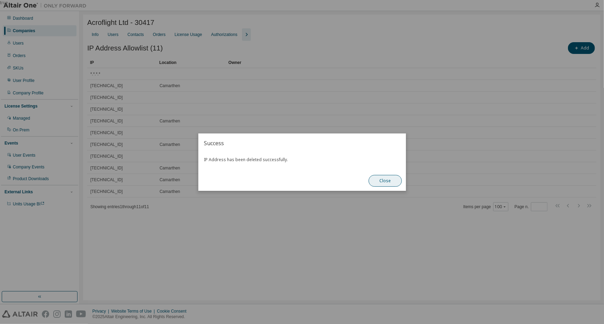
click at [373, 182] on button "Close" at bounding box center [385, 181] width 33 height 12
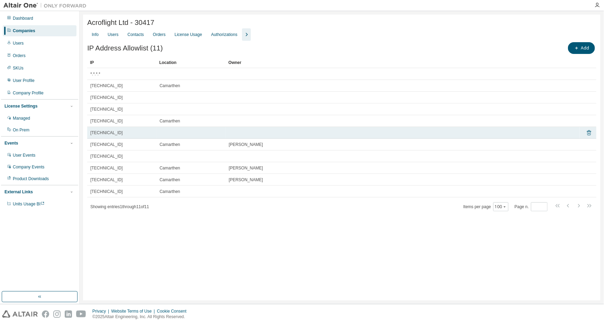
click at [591, 133] on icon at bounding box center [589, 133] width 6 height 8
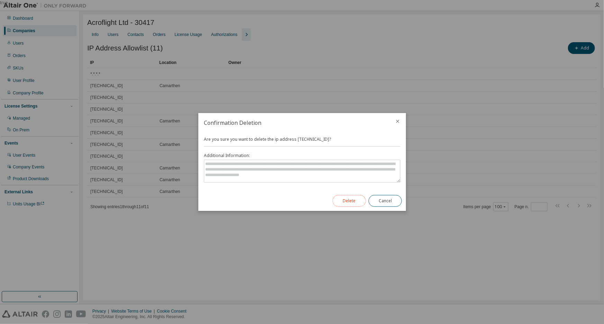
click at [358, 198] on button "Delete" at bounding box center [349, 201] width 33 height 12
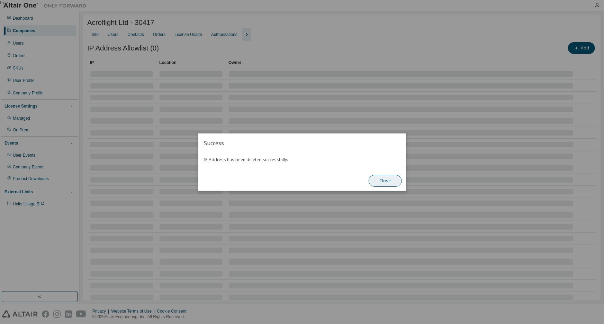
click at [377, 180] on button "Close" at bounding box center [385, 181] width 33 height 12
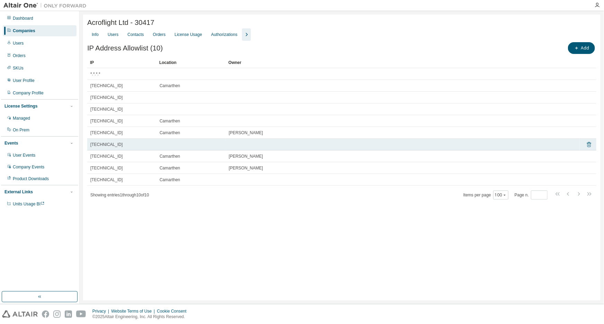
click at [589, 143] on icon at bounding box center [589, 144] width 6 height 8
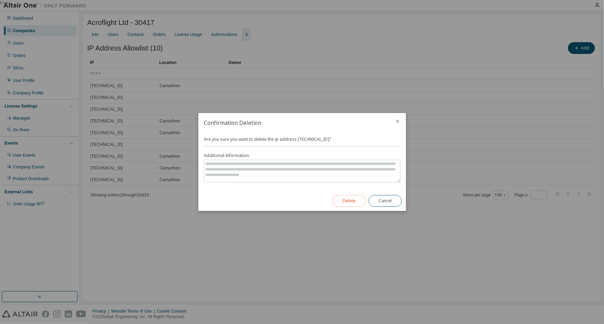
click at [342, 200] on button "Delete" at bounding box center [349, 201] width 33 height 12
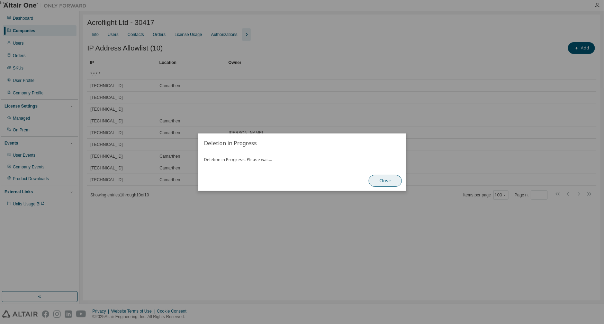
click at [380, 182] on button "Close" at bounding box center [385, 181] width 33 height 12
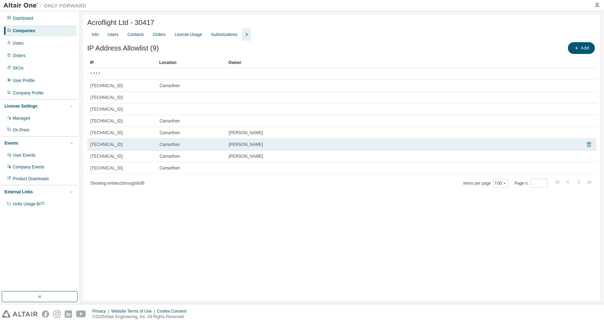
click at [589, 145] on icon at bounding box center [589, 144] width 4 height 5
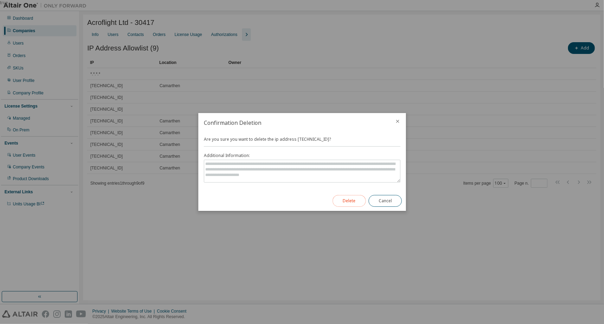
click at [356, 203] on button "Delete" at bounding box center [349, 201] width 33 height 12
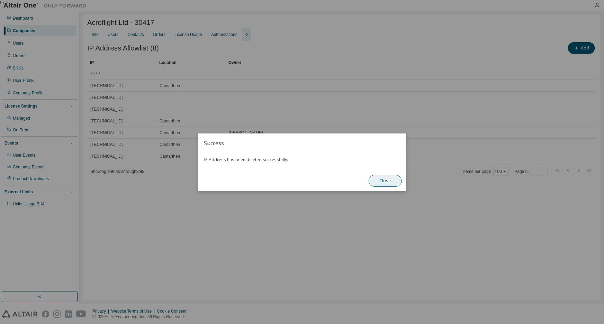
click at [385, 185] on button "Close" at bounding box center [385, 181] width 33 height 12
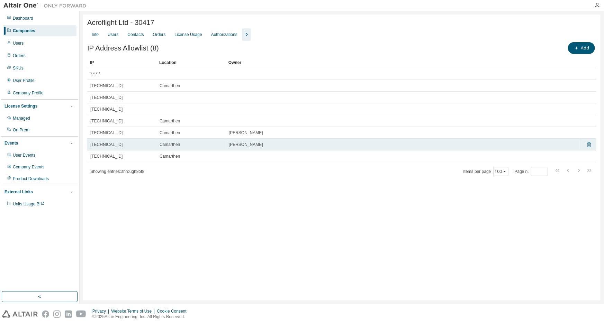
click at [591, 143] on icon at bounding box center [589, 144] width 6 height 8
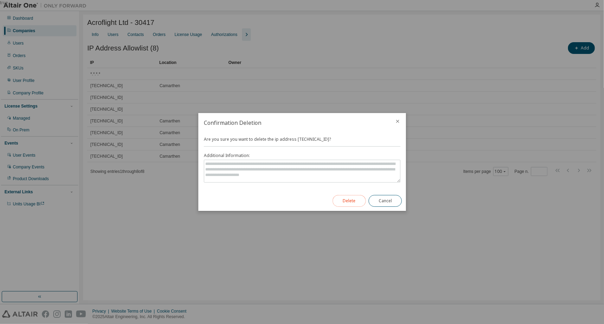
click at [354, 201] on button "Delete" at bounding box center [349, 201] width 33 height 12
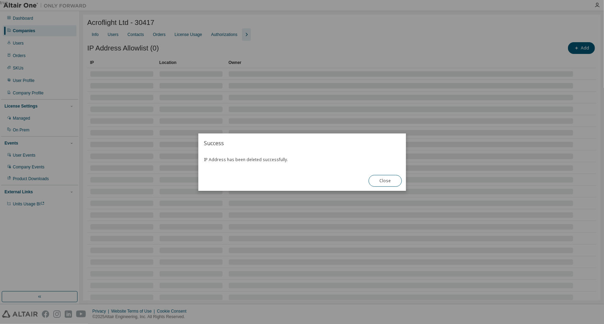
drag, startPoint x: 381, startPoint y: 181, endPoint x: 424, endPoint y: 178, distance: 42.4
click at [382, 182] on button "Close" at bounding box center [385, 181] width 33 height 12
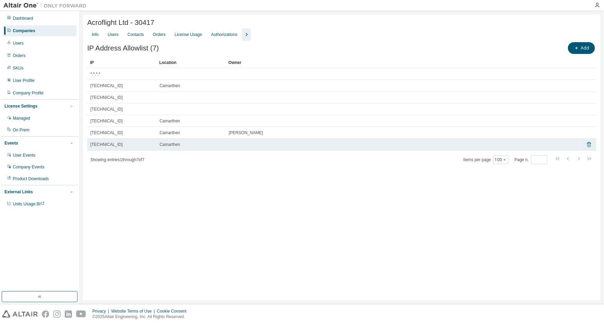
click at [587, 146] on icon at bounding box center [589, 144] width 6 height 8
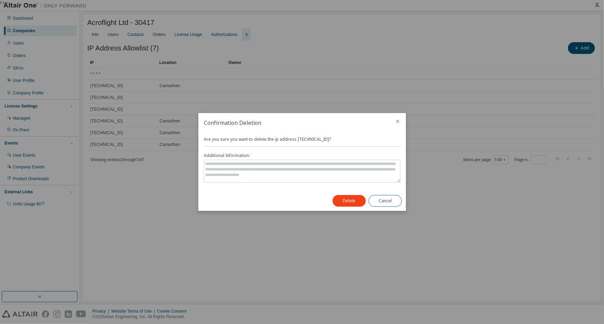
click at [349, 191] on div "Delete Cancel" at bounding box center [367, 201] width 78 height 20
click at [348, 195] on button "Delete" at bounding box center [349, 201] width 33 height 12
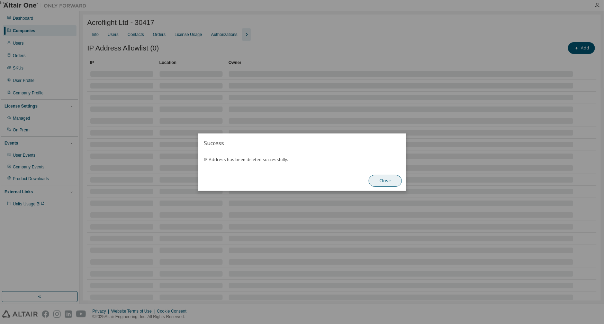
click at [377, 181] on button "Close" at bounding box center [385, 181] width 33 height 12
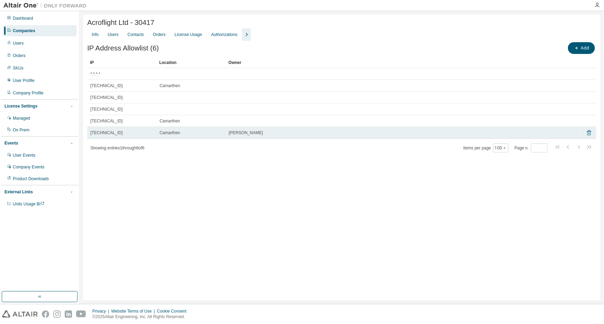
click at [590, 134] on icon at bounding box center [589, 133] width 6 height 8
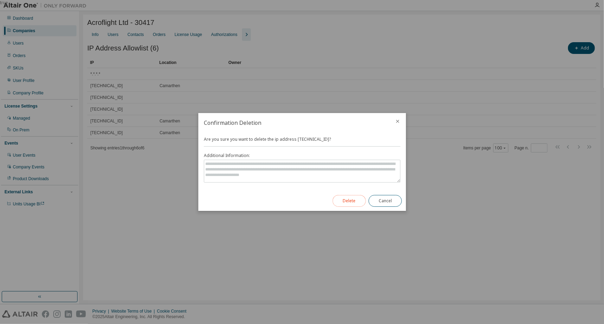
click at [339, 201] on button "Delete" at bounding box center [349, 201] width 33 height 12
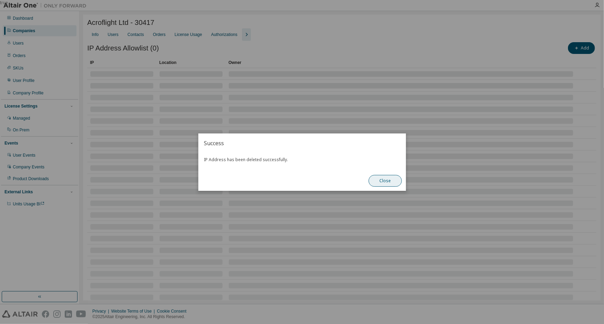
click at [380, 183] on button "Close" at bounding box center [385, 181] width 33 height 12
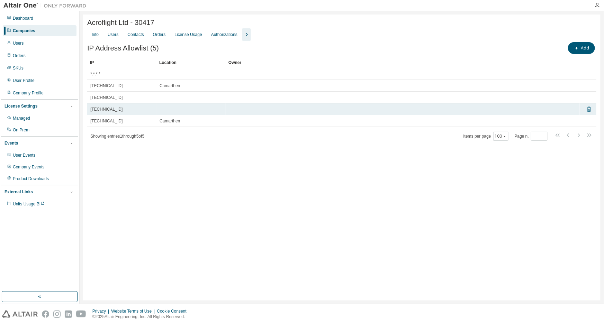
click at [588, 112] on icon at bounding box center [589, 109] width 6 height 8
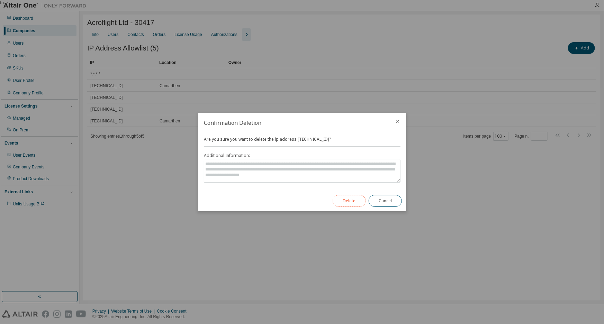
click at [347, 202] on button "Delete" at bounding box center [349, 201] width 33 height 12
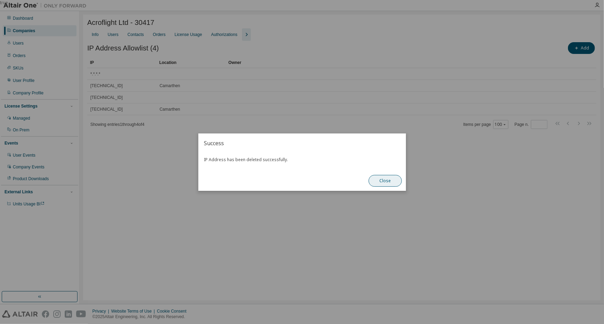
click at [373, 180] on button "Close" at bounding box center [385, 181] width 33 height 12
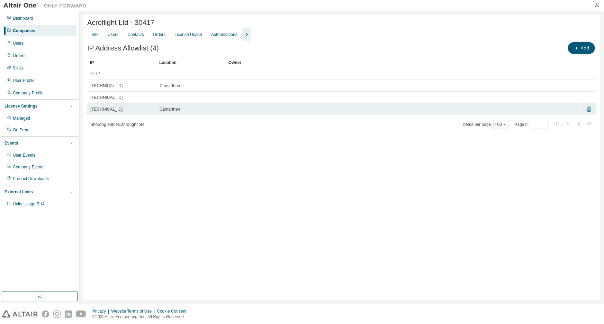
click at [588, 107] on icon at bounding box center [589, 109] width 6 height 8
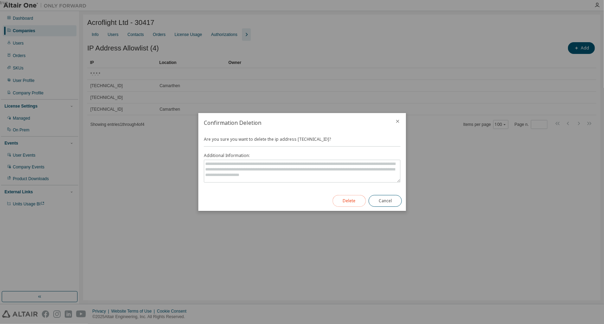
click at [349, 201] on button "Delete" at bounding box center [349, 201] width 33 height 12
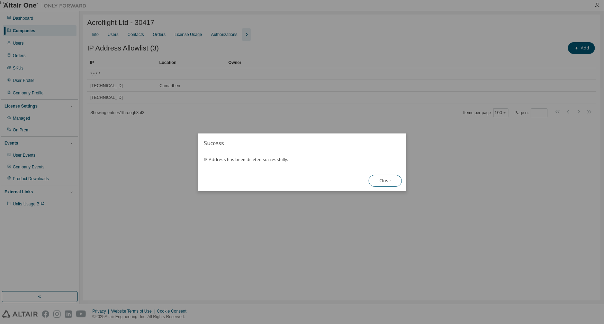
drag, startPoint x: 377, startPoint y: 180, endPoint x: 392, endPoint y: 181, distance: 14.5
click at [378, 181] on button "Close" at bounding box center [385, 181] width 33 height 12
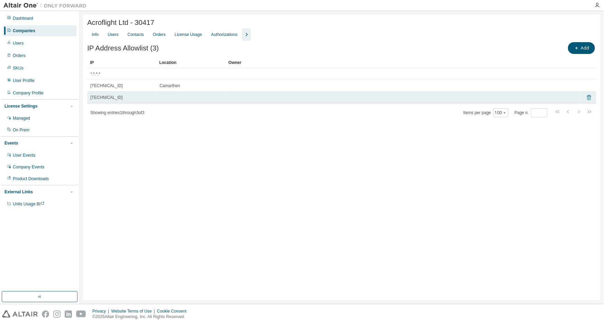
click at [587, 97] on icon at bounding box center [589, 97] width 4 height 5
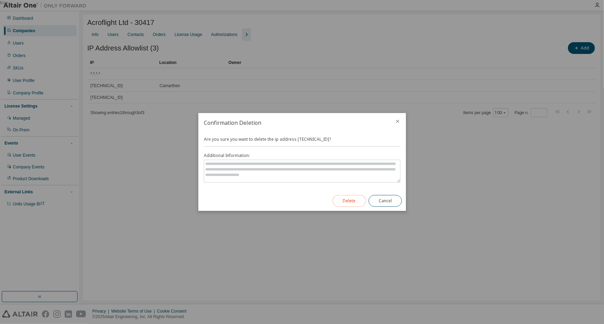
click at [359, 201] on button "Delete" at bounding box center [349, 201] width 33 height 12
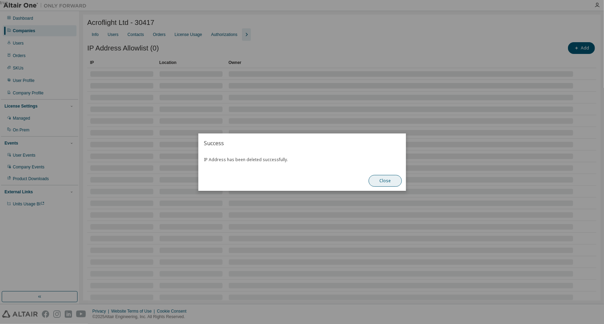
click at [376, 183] on button "Close" at bounding box center [385, 181] width 33 height 12
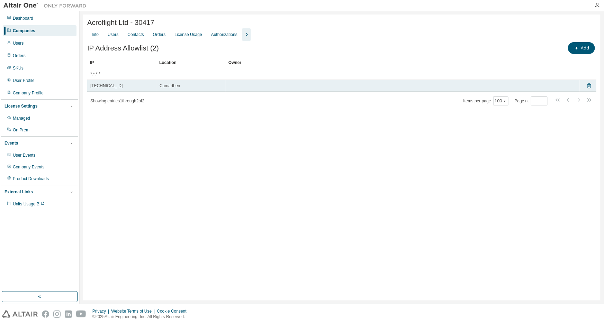
click at [588, 86] on icon at bounding box center [589, 85] width 4 height 5
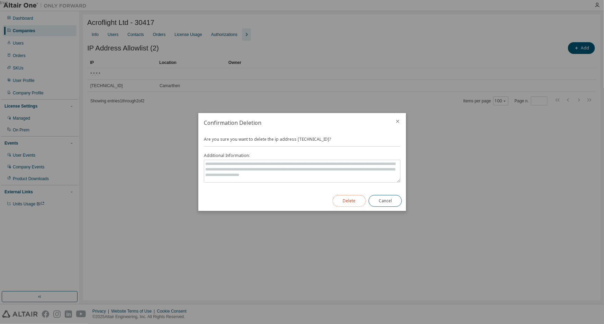
click at [346, 204] on button "Delete" at bounding box center [349, 201] width 33 height 12
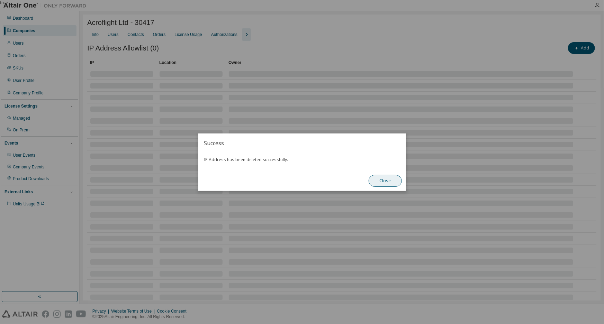
click at [383, 184] on button "Close" at bounding box center [385, 181] width 33 height 12
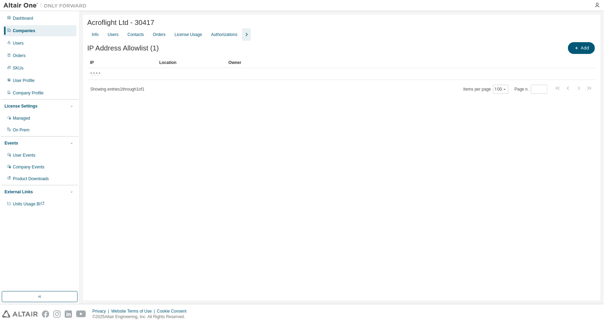
click at [154, 203] on div "Acroflight Ltd - 30417 Clear Load Save Save As Field Operator Value Select filt…" at bounding box center [341, 158] width 517 height 286
click at [109, 37] on div "Users" at bounding box center [113, 35] width 11 height 6
